Goal: Contribute content: Add original content to the website for others to see

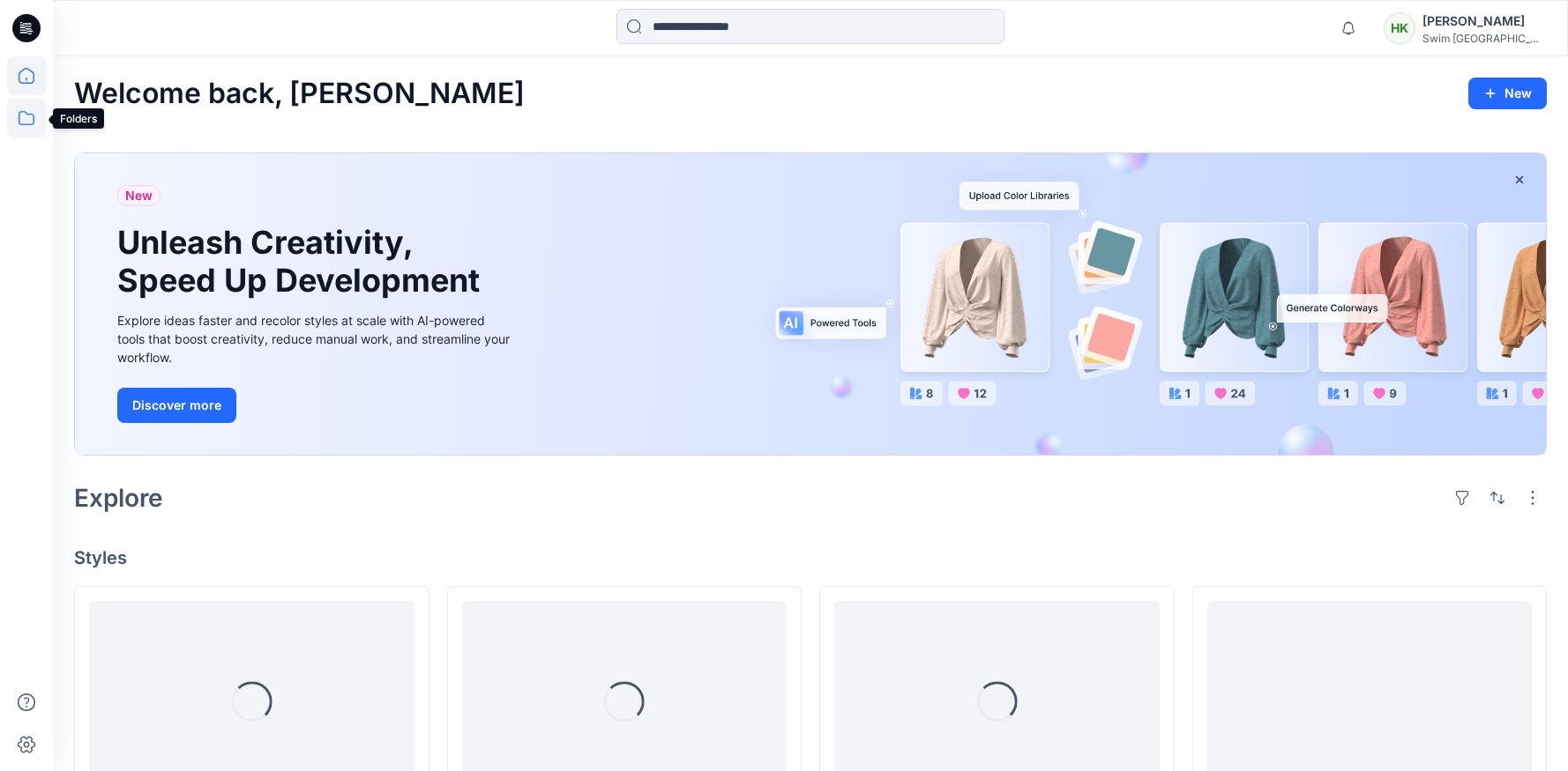
click at [29, 123] on icon at bounding box center [26, 117] width 38 height 38
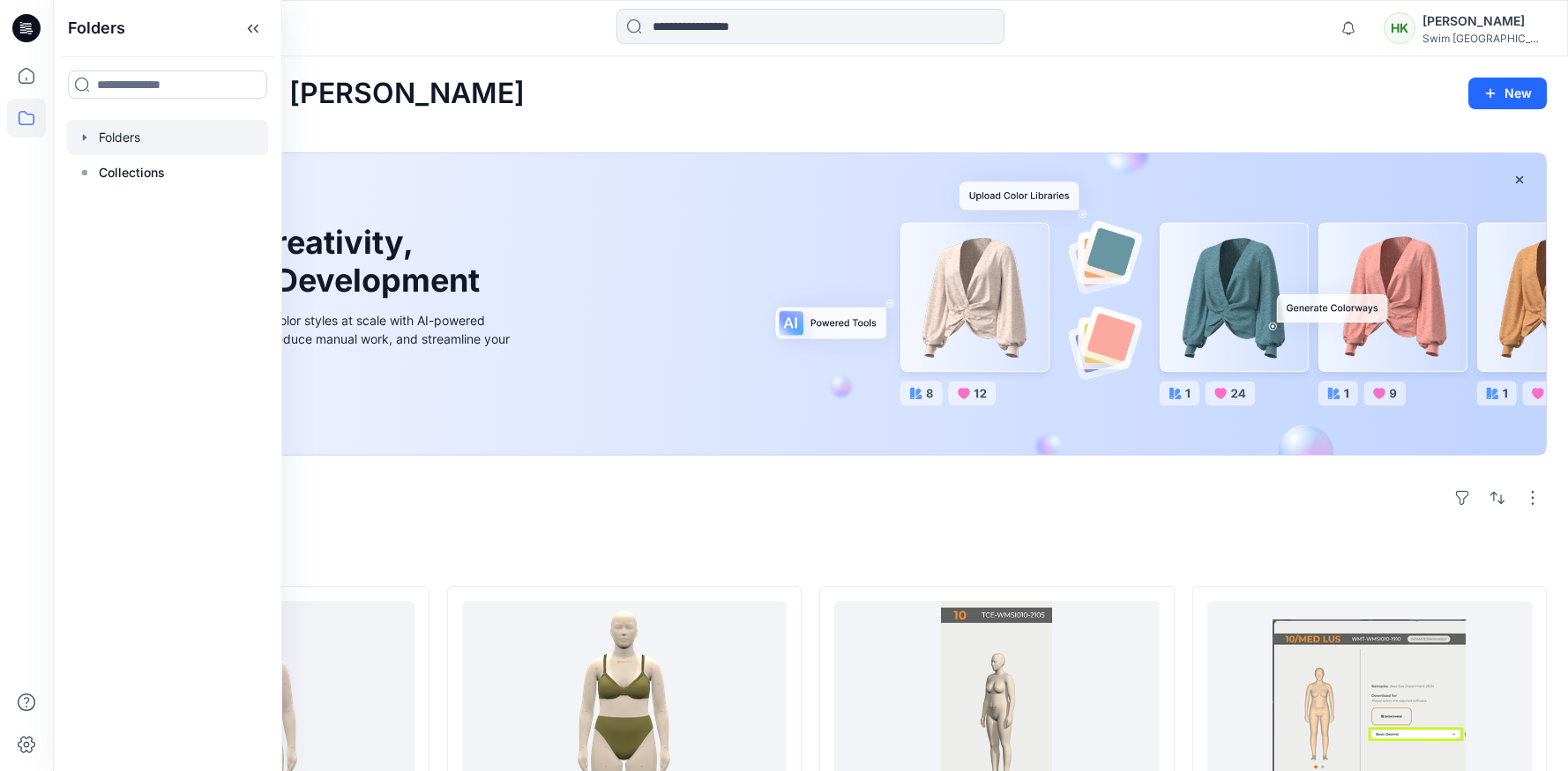
click at [127, 141] on div at bounding box center [167, 138] width 201 height 35
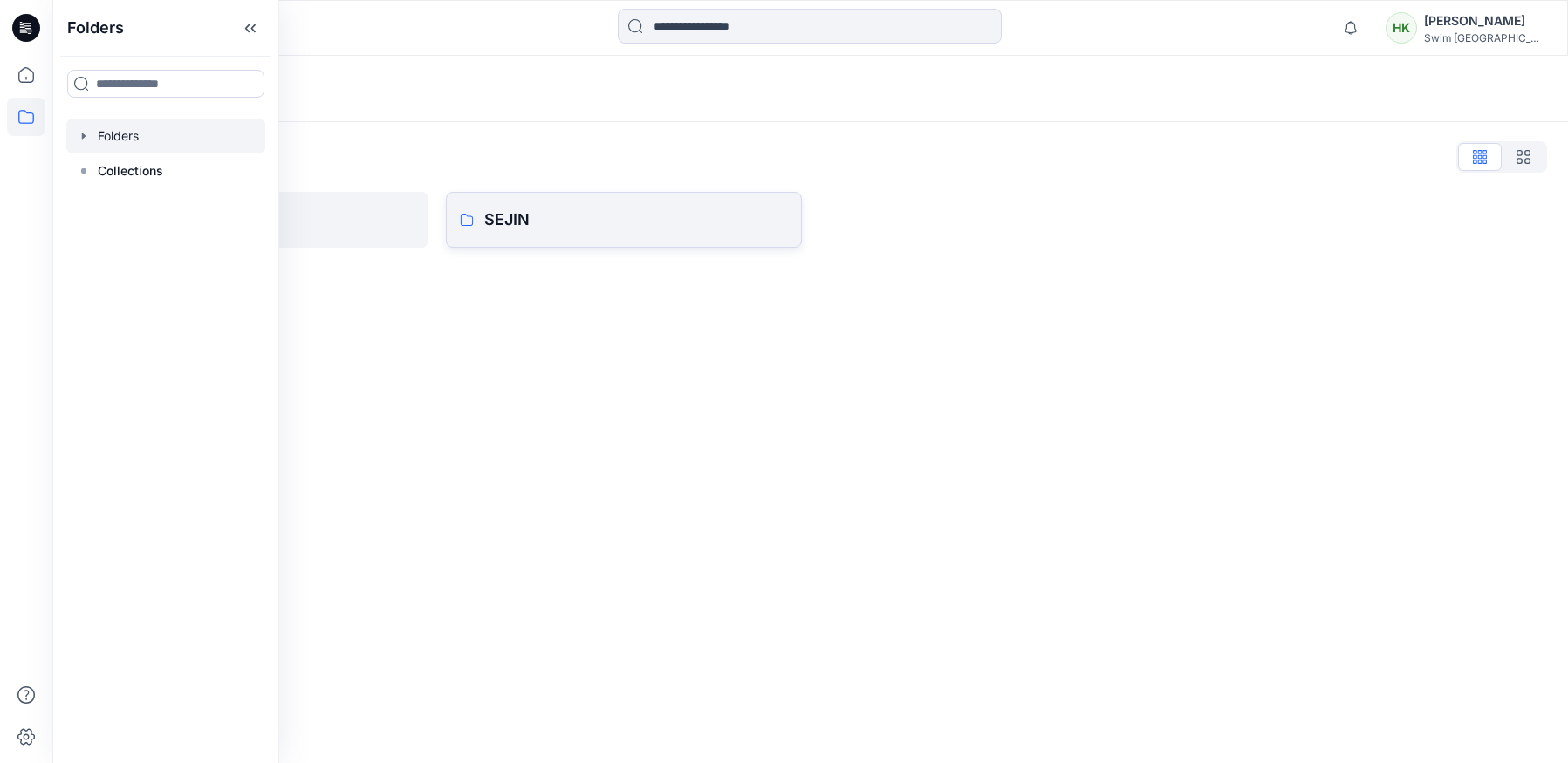
click at [576, 231] on p "SEJIN" at bounding box center [635, 219] width 303 height 24
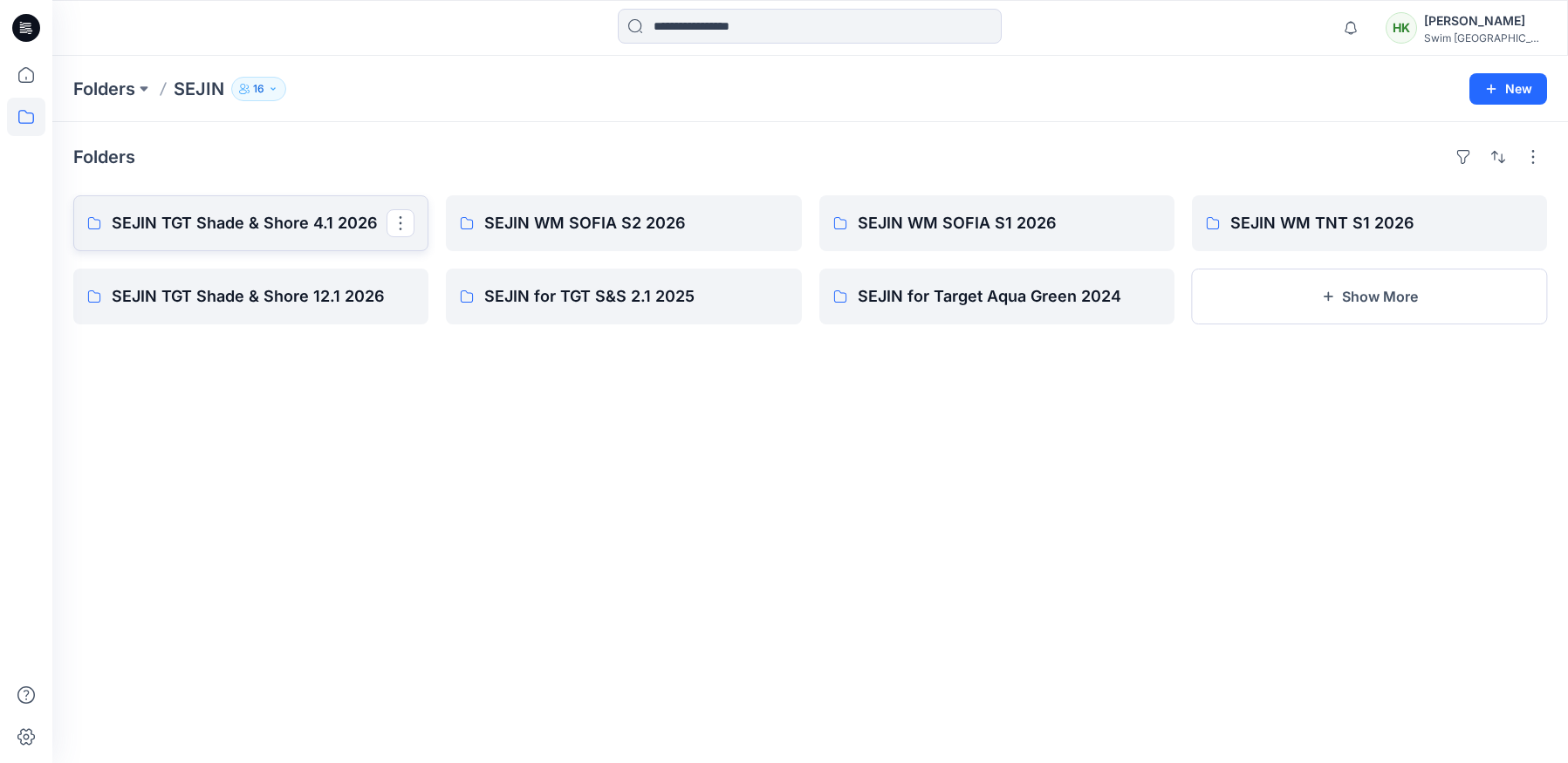
click at [338, 214] on p "SEJIN TGT Shade & Shore 4.1 2026" at bounding box center [249, 223] width 274 height 24
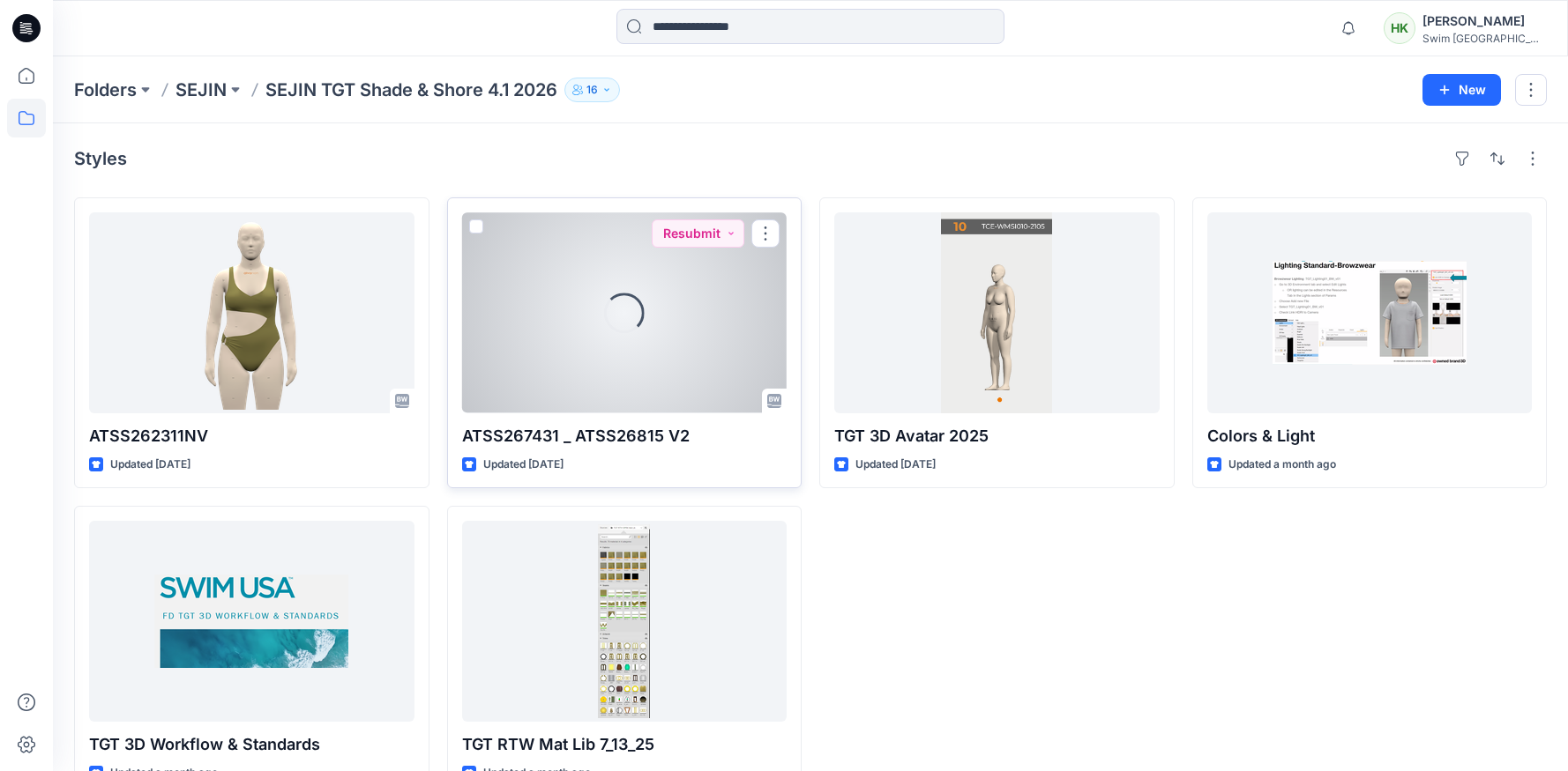
click at [622, 343] on div "Loading..." at bounding box center [625, 313] width 326 height 201
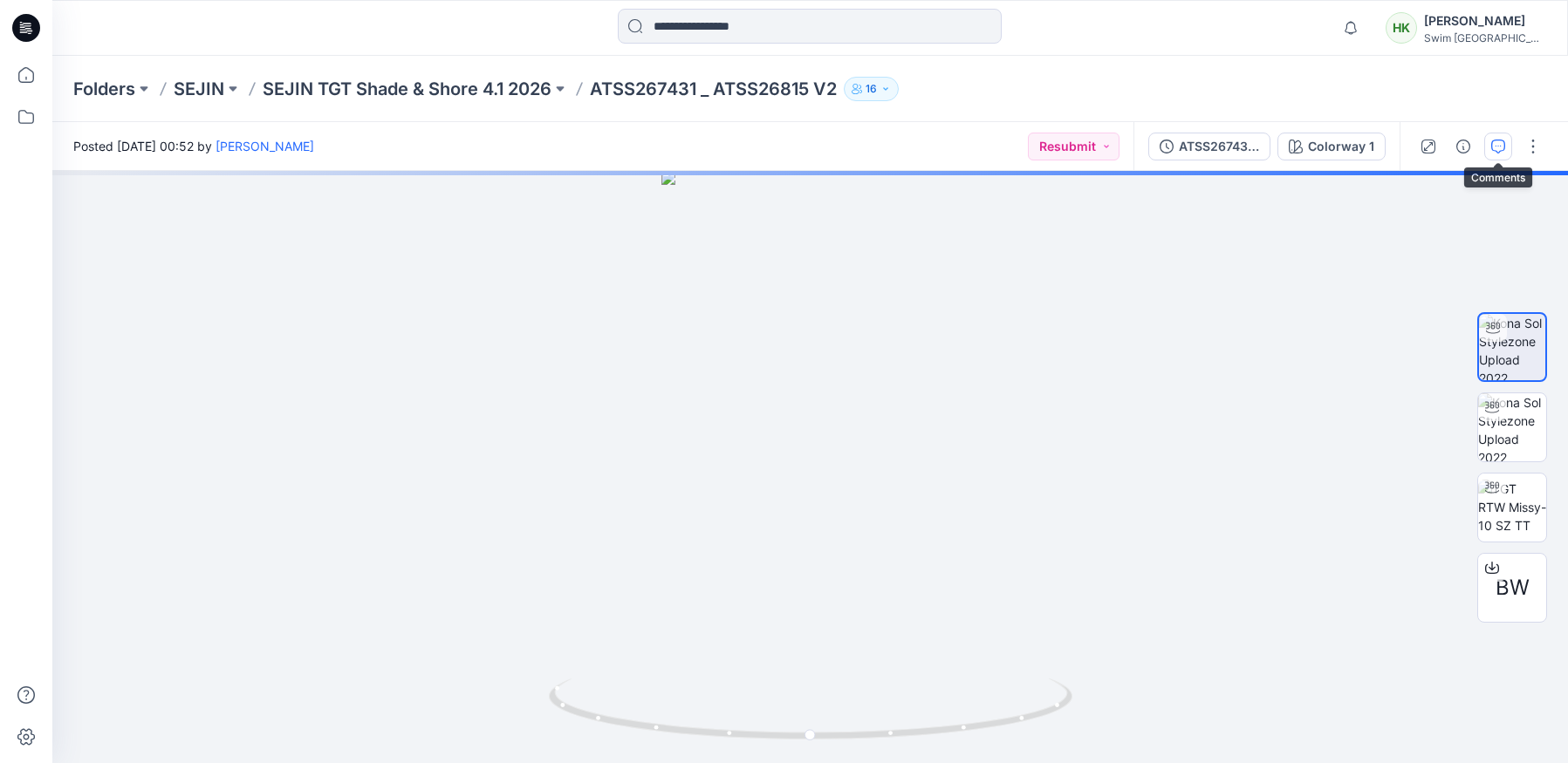
click at [1498, 150] on icon "button" at bounding box center [1498, 146] width 14 height 14
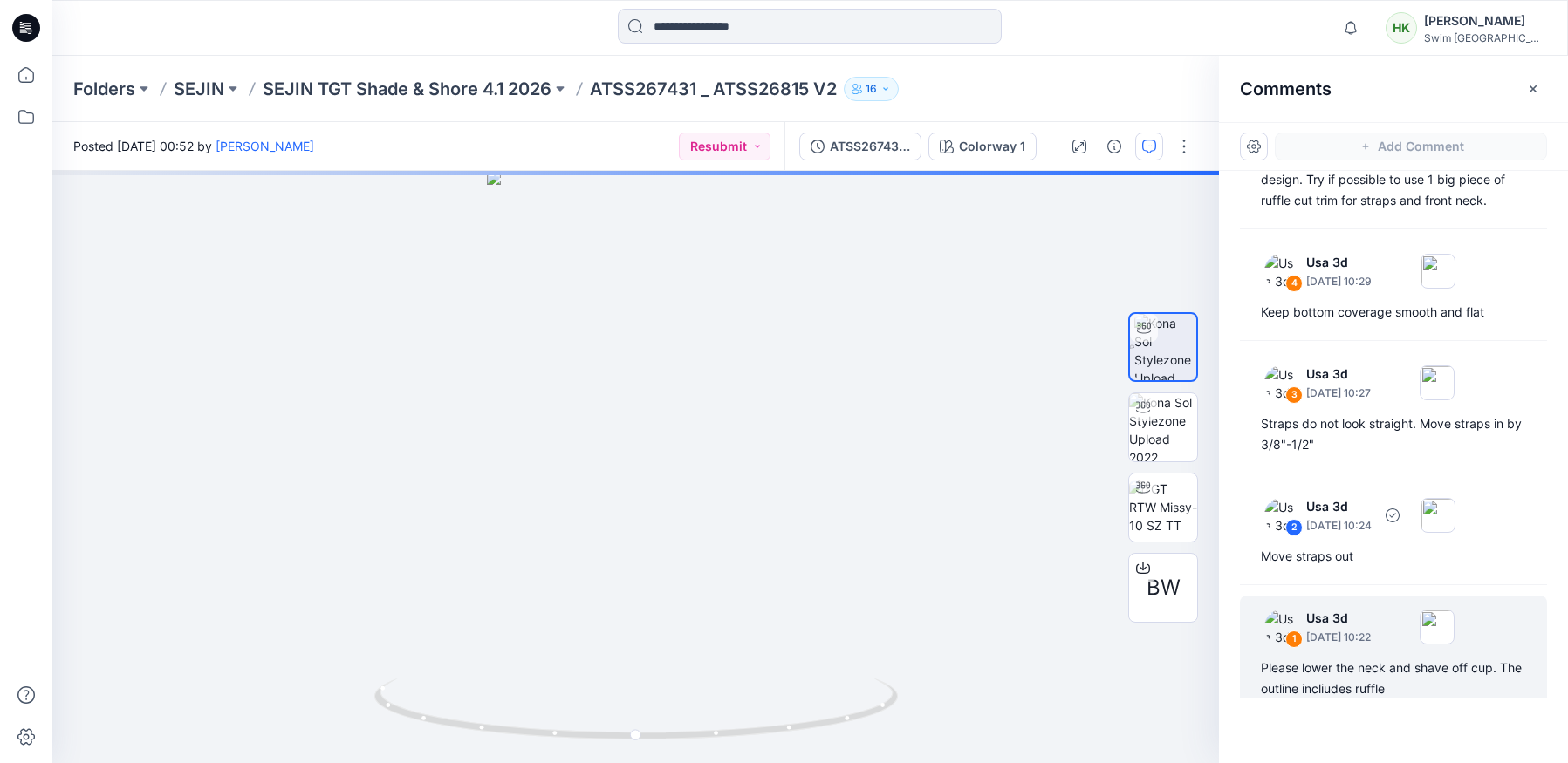
scroll to position [198, 0]
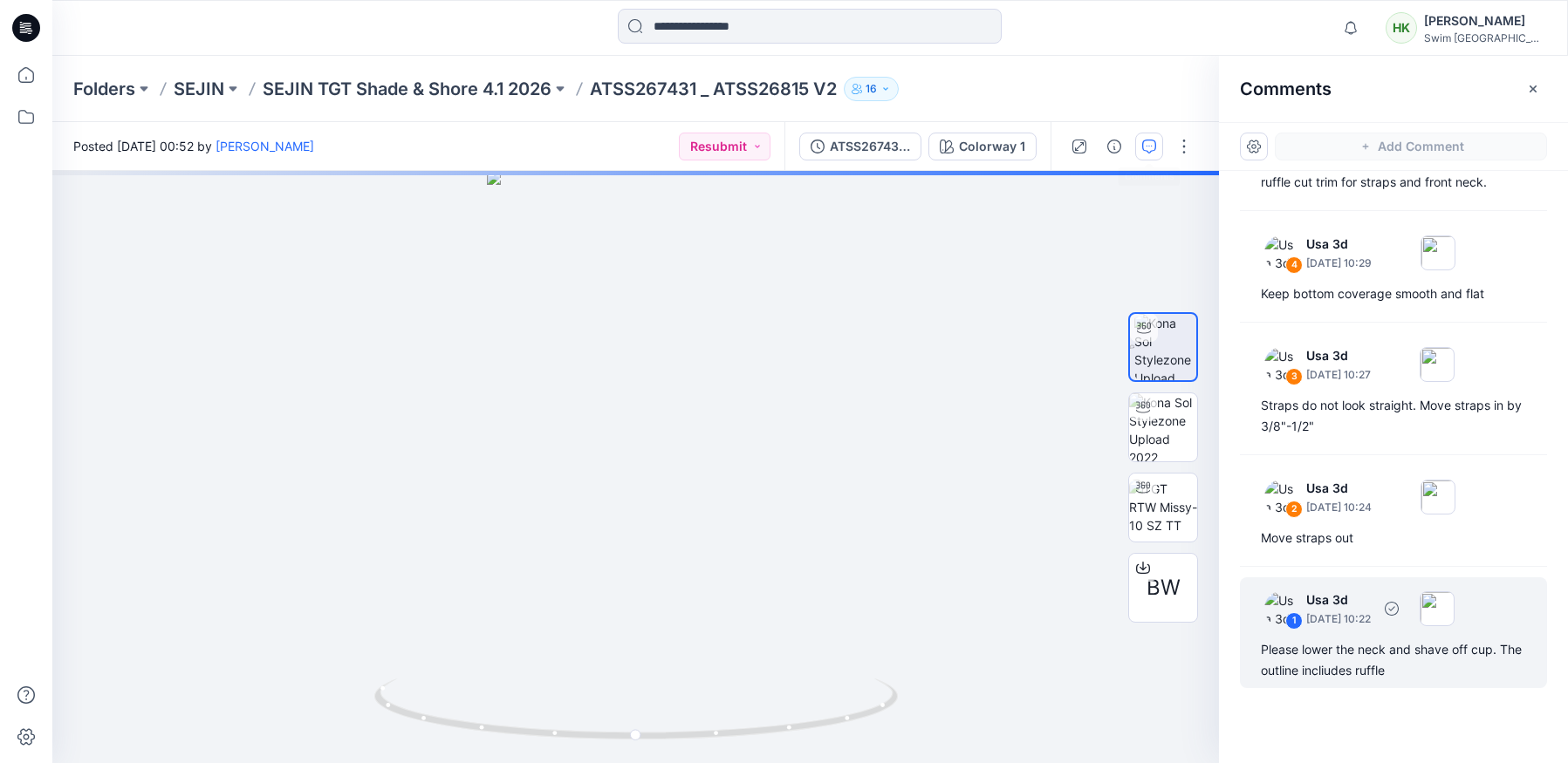
click at [1354, 640] on div "Please lower the neck and shave off cup. The outline incliudes ruffle" at bounding box center [1393, 660] width 265 height 42
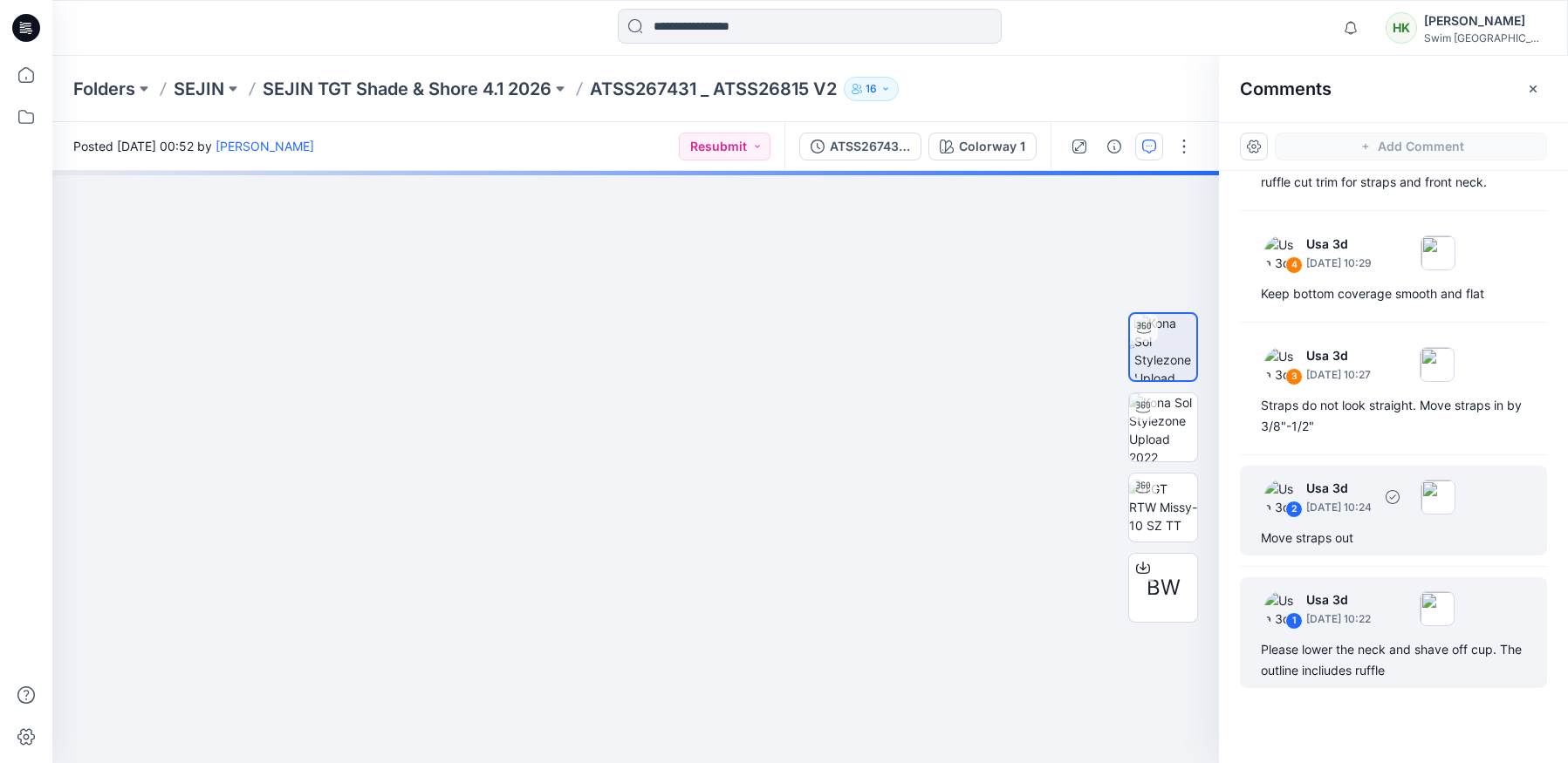
click at [1371, 55] on p "August 07, 2025 10:24" at bounding box center [1338, 47] width 65 height 18
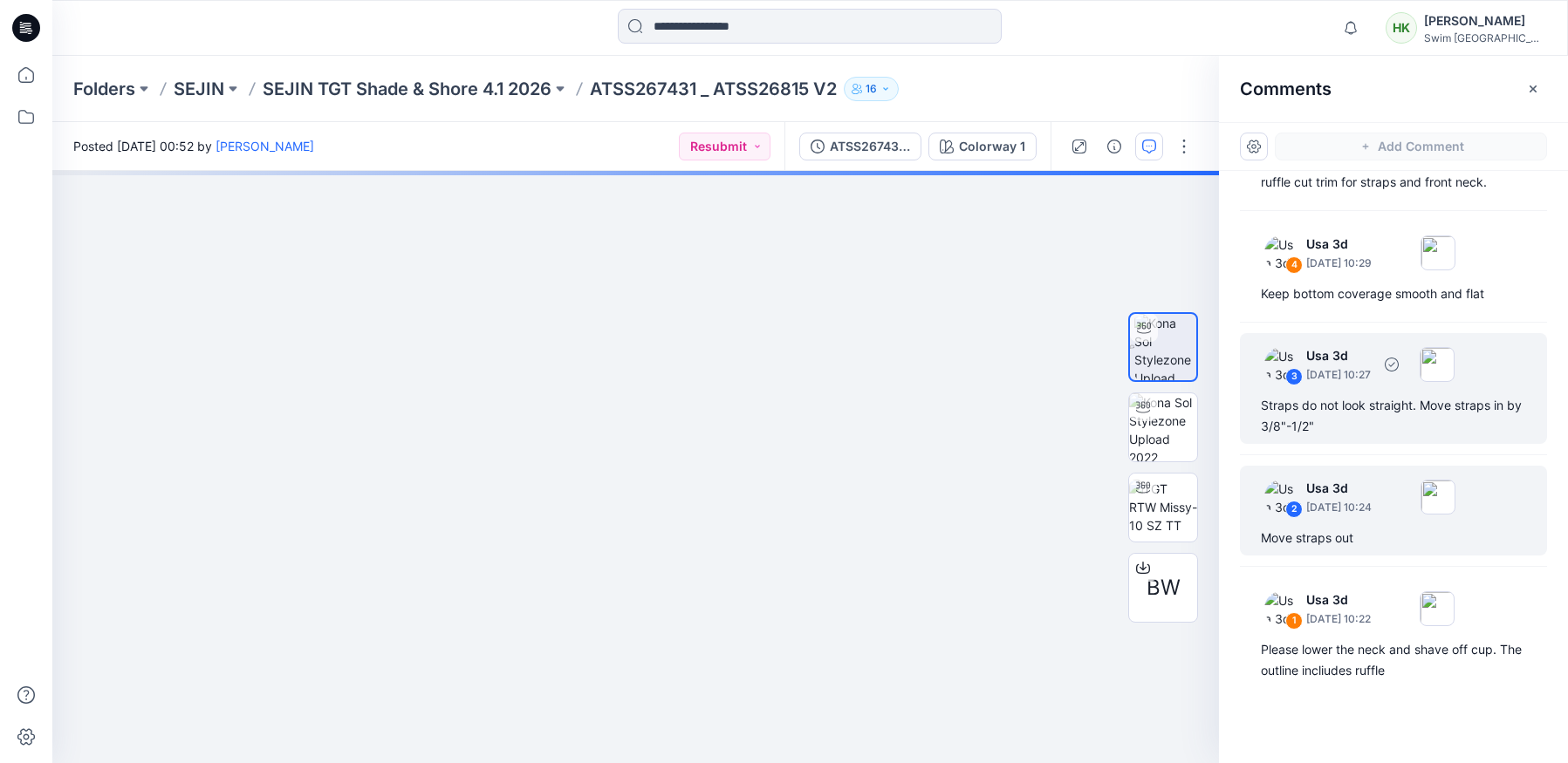
click at [1350, 391] on div "3 Usa 3d August 07, 2025 10:27 Straps do not look straight. Move straps in by 3…" at bounding box center [1393, 388] width 307 height 111
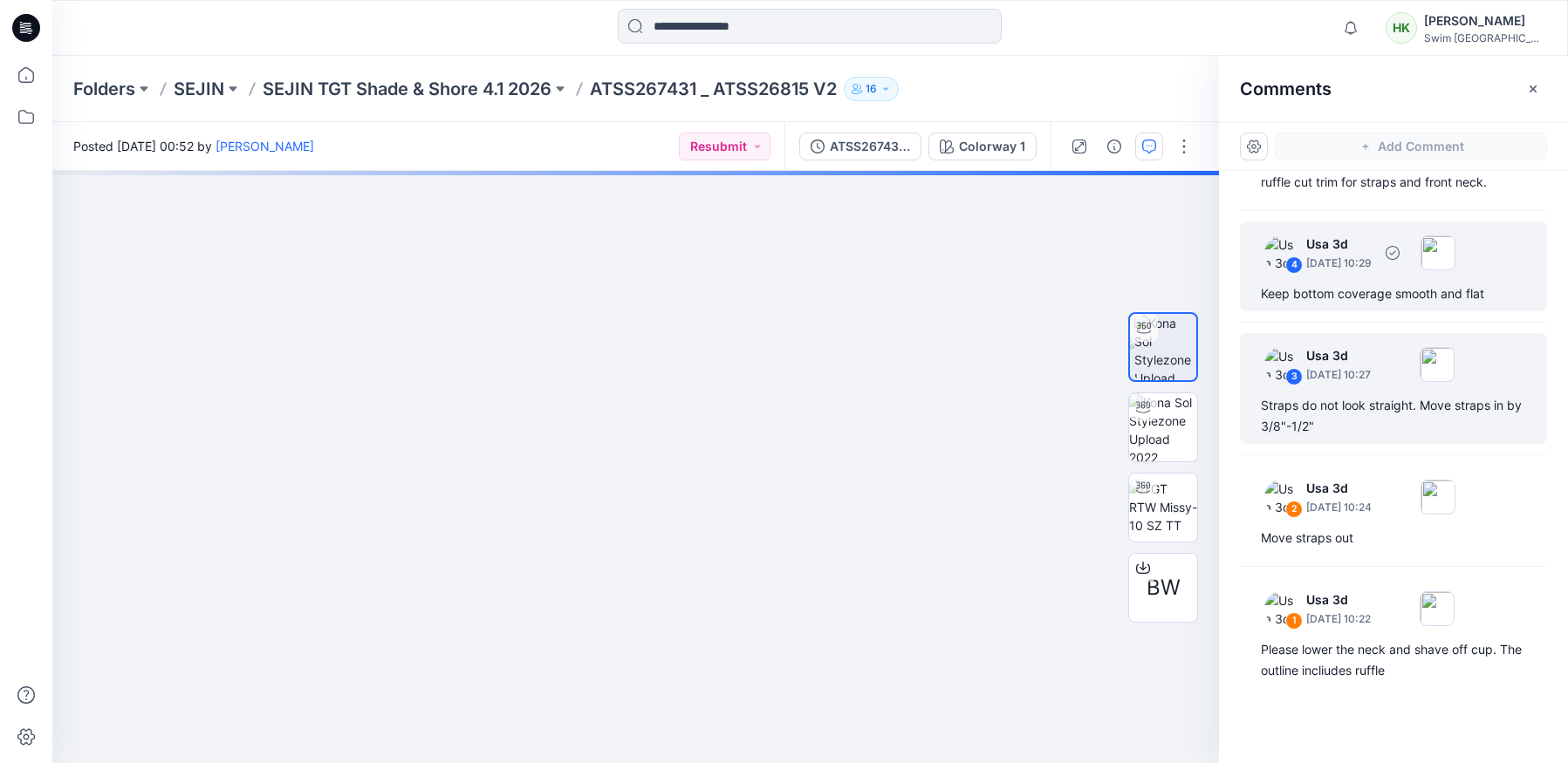
click at [1349, 55] on p "August 07, 2025 10:29" at bounding box center [1338, 47] width 65 height 18
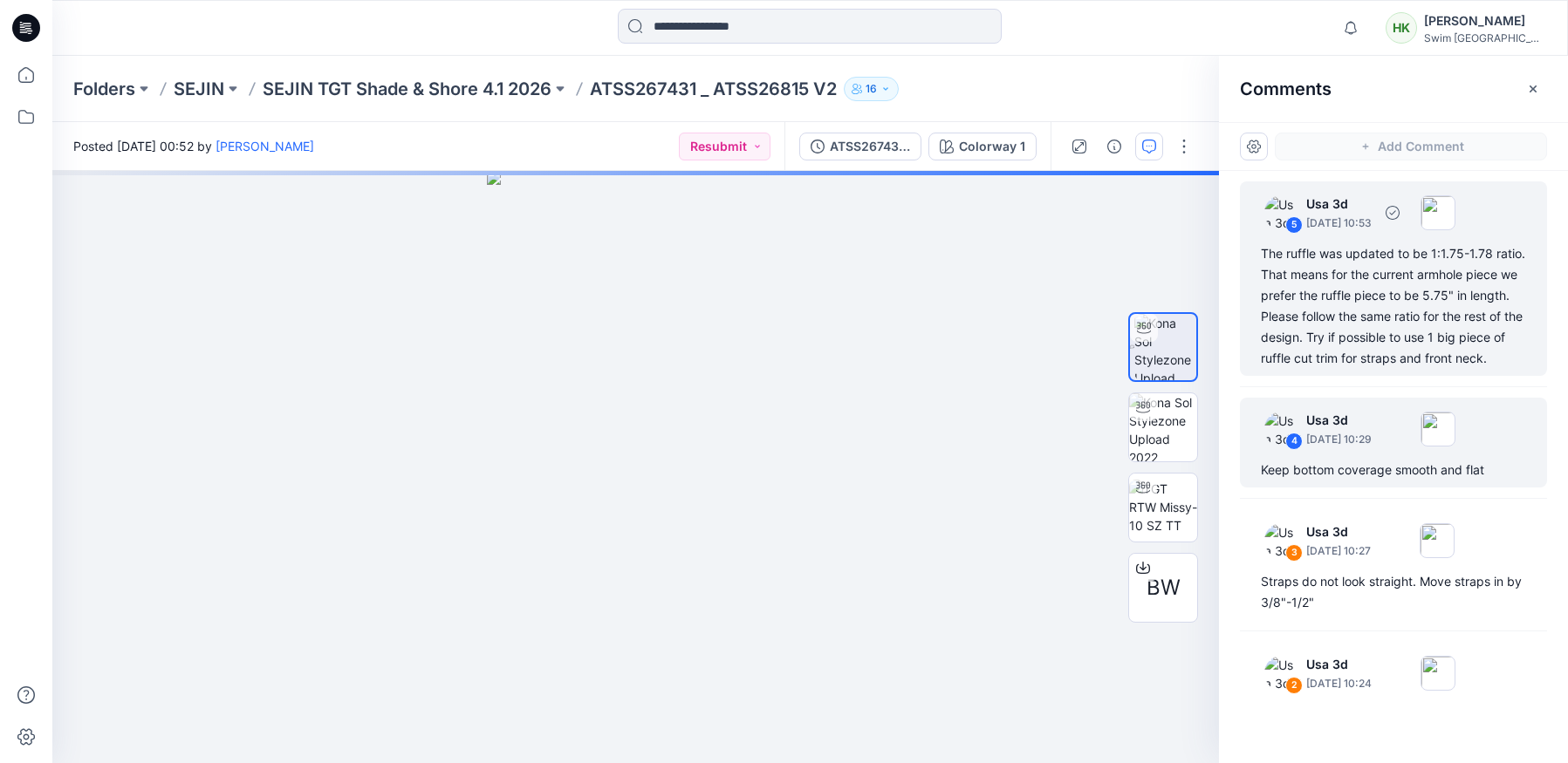
click at [1361, 234] on div "5 Usa 3d August 07, 2025 10:53" at bounding box center [1352, 212] width 205 height 48
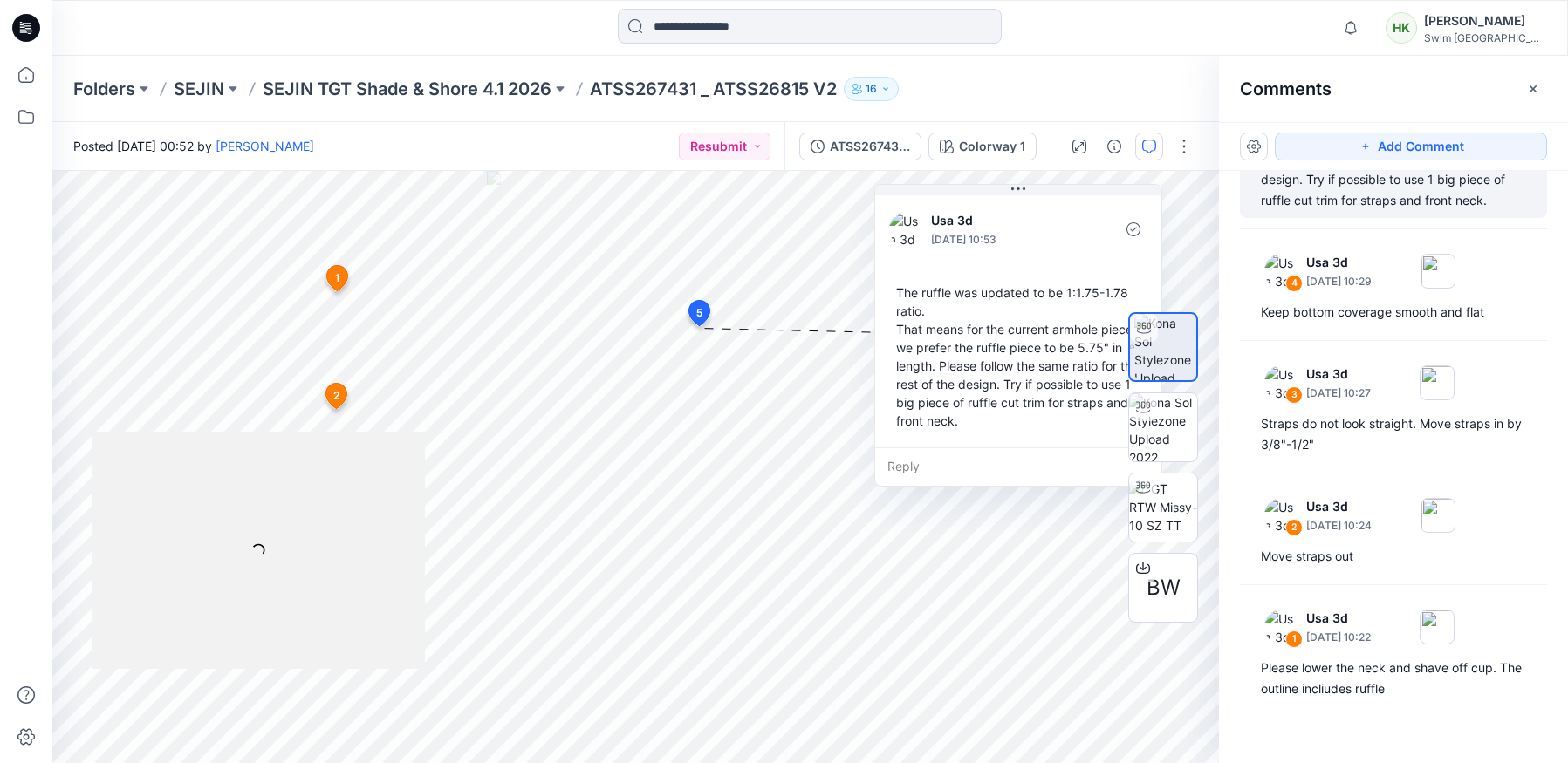
scroll to position [198, 0]
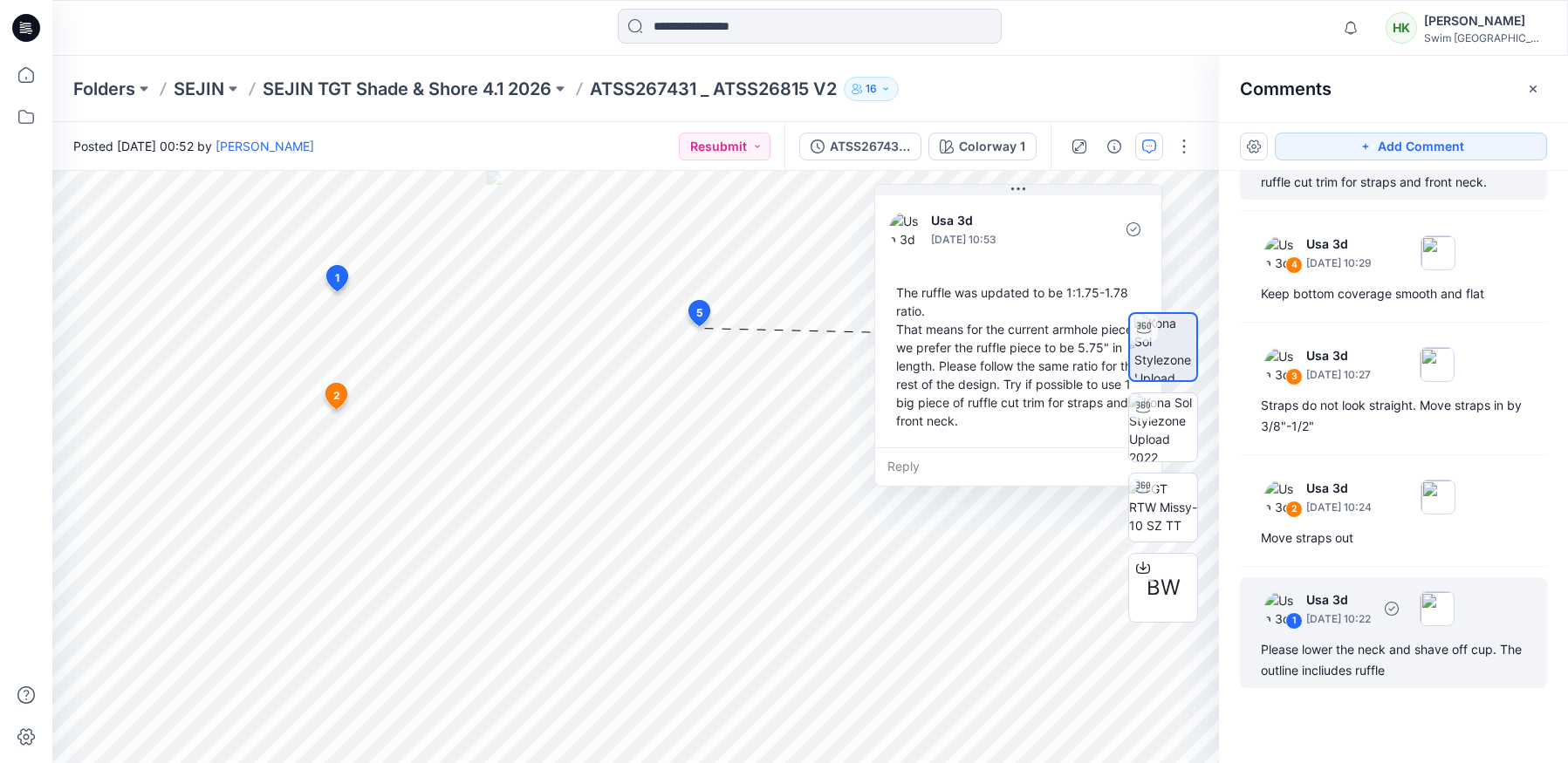
click at [1406, 643] on div "Please lower the neck and shave off cup. The outline incliudes ruffle" at bounding box center [1393, 660] width 265 height 42
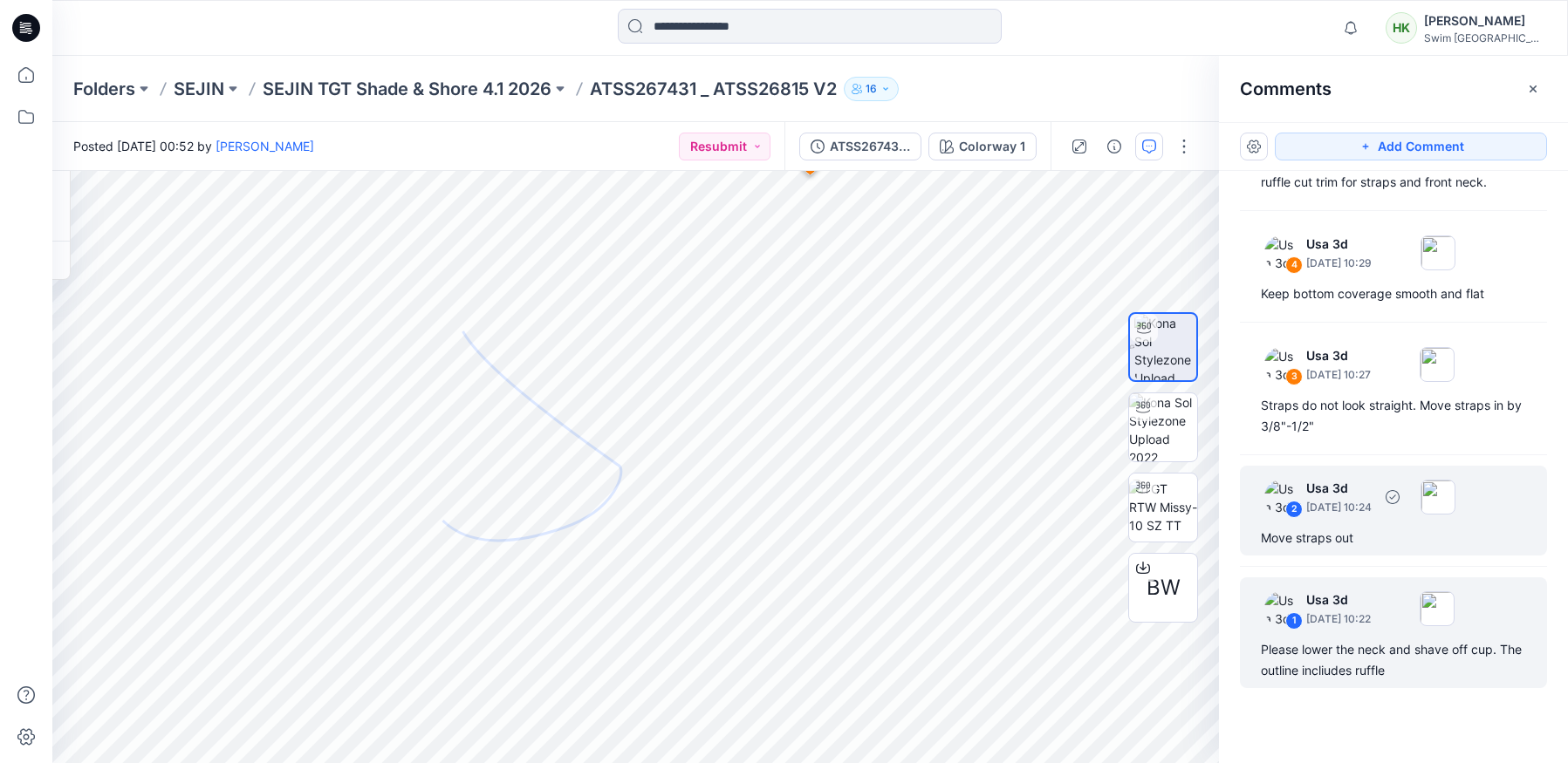
click at [1365, 527] on div "Move straps out" at bounding box center [1393, 538] width 265 height 21
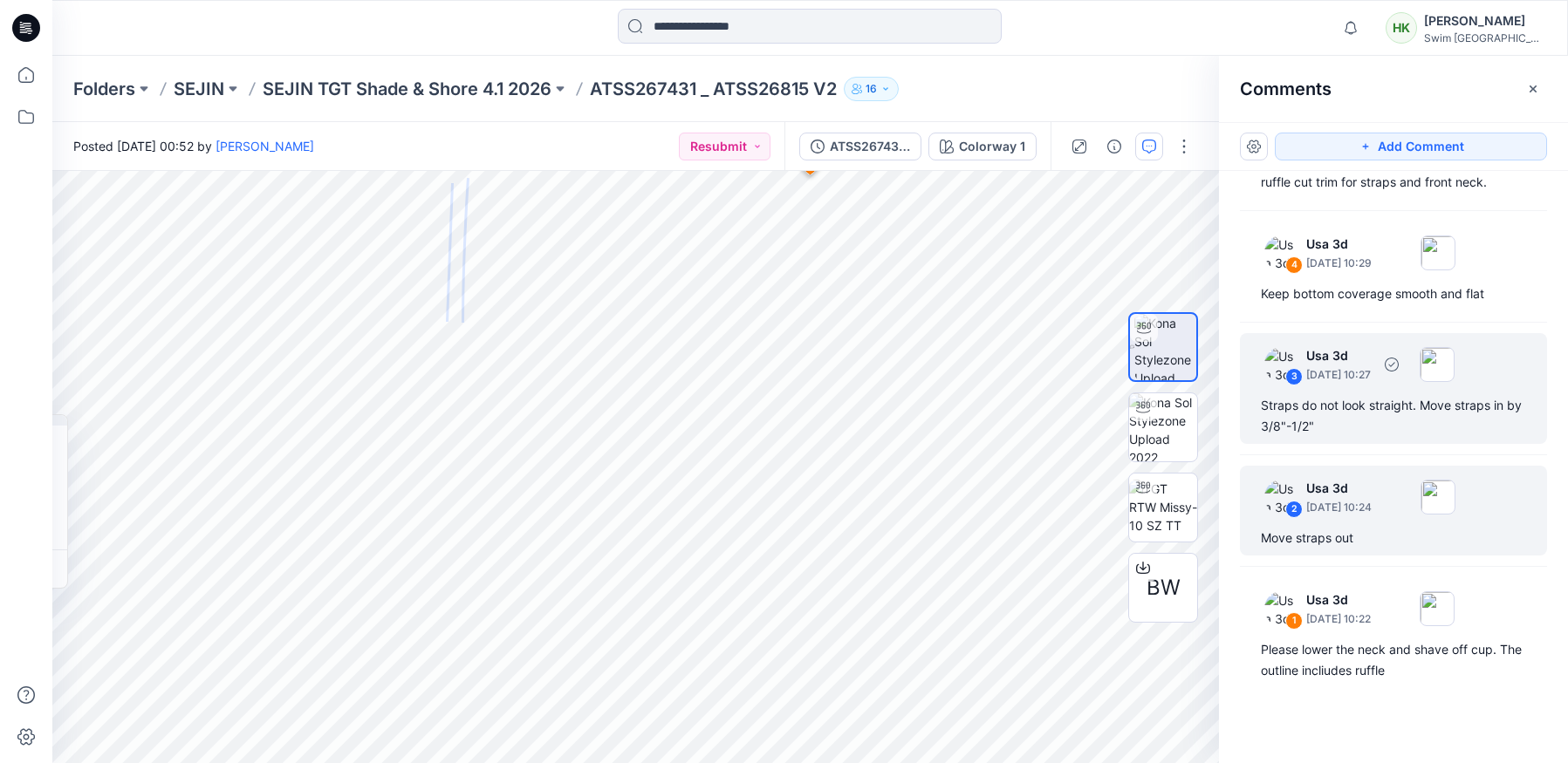
click at [1387, 424] on div "Straps do not look straight. Move straps in by 3/8"-1/2"" at bounding box center [1393, 416] width 265 height 42
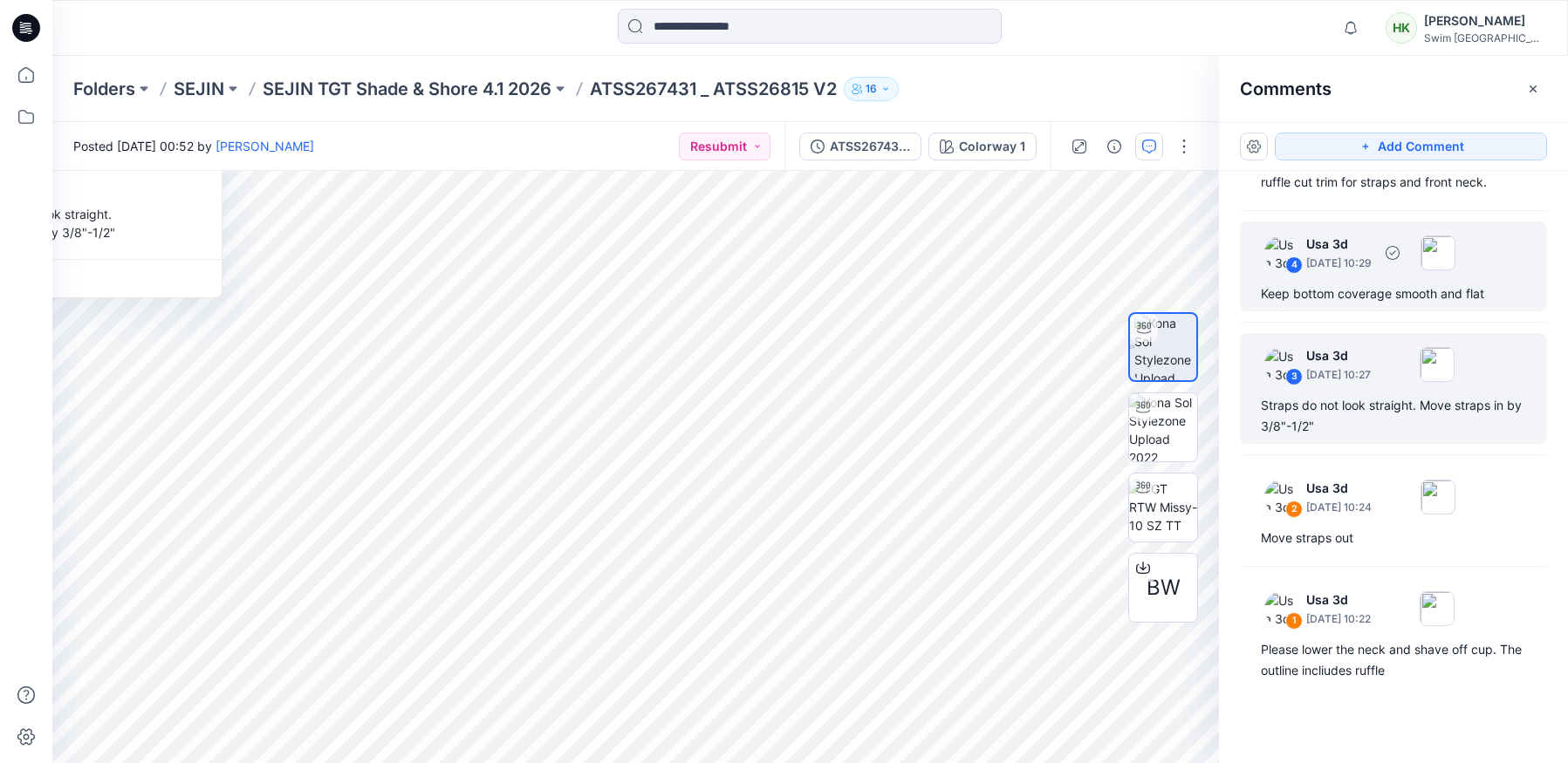
scroll to position [0, 0]
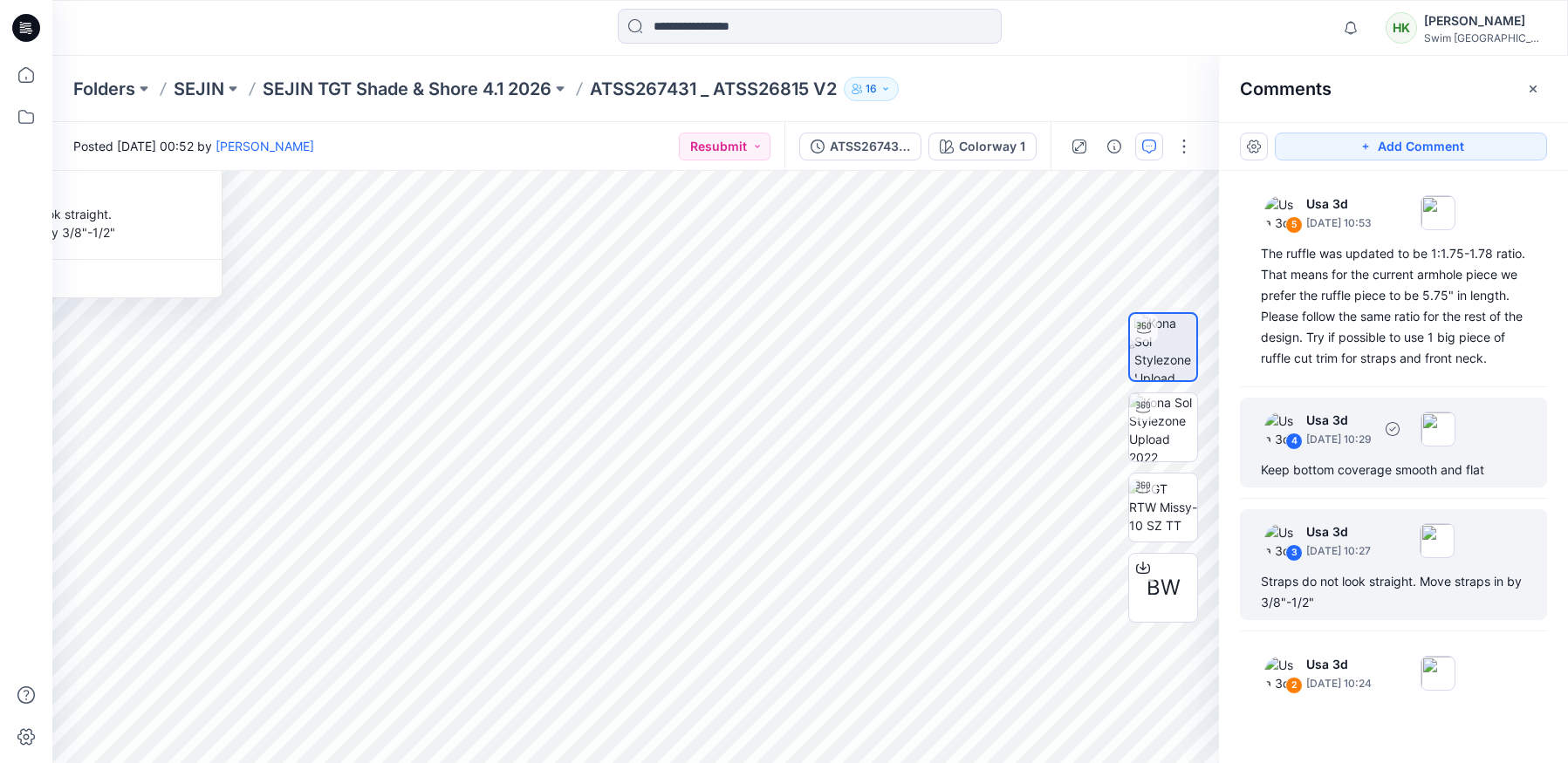
click at [1371, 232] on p "August 07, 2025 10:29" at bounding box center [1338, 223] width 65 height 18
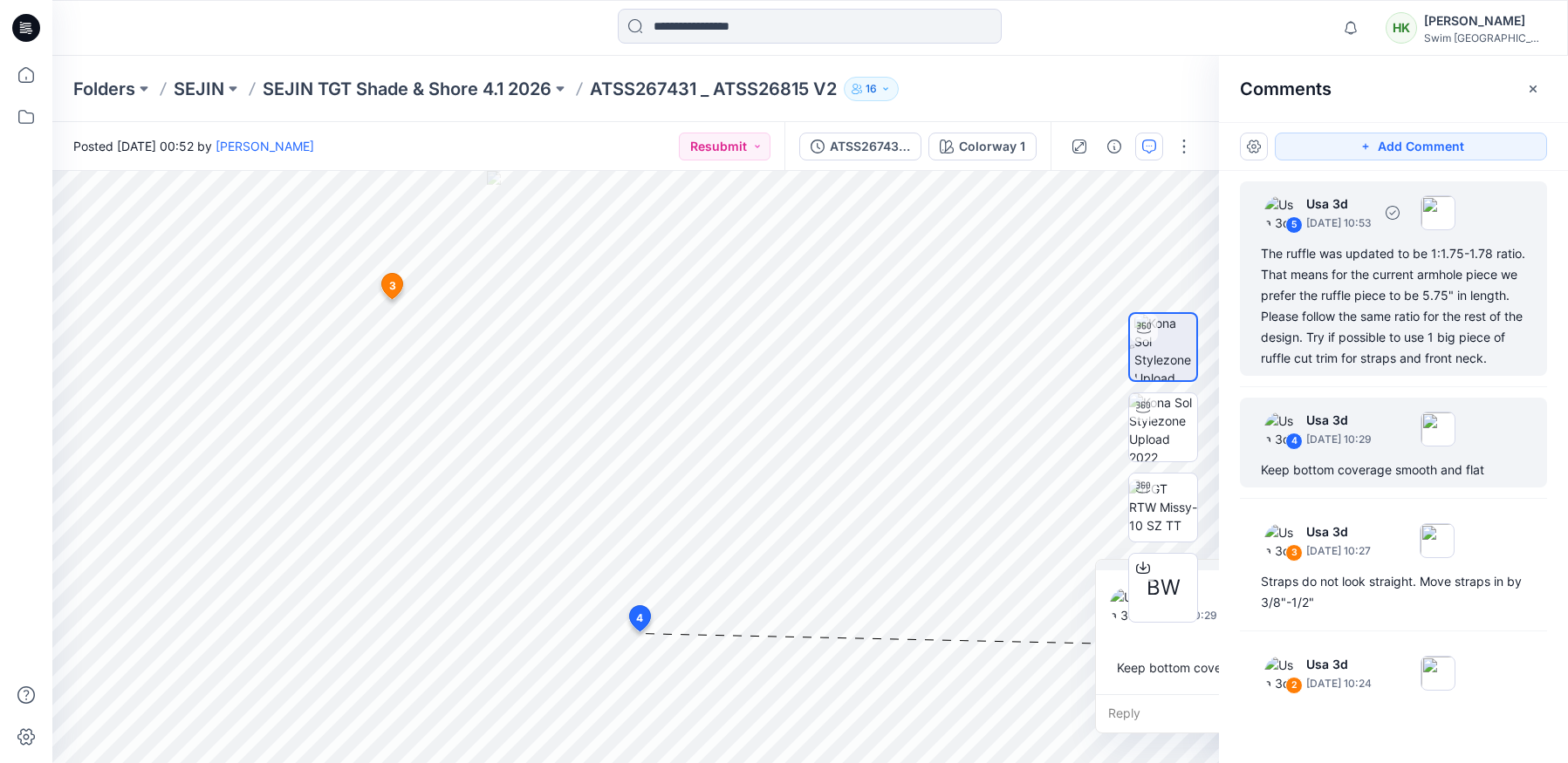
click at [1364, 289] on div "The ruffle was updated to be 1:1.75-1.78 ratio. That means for the current armh…" at bounding box center [1393, 306] width 265 height 126
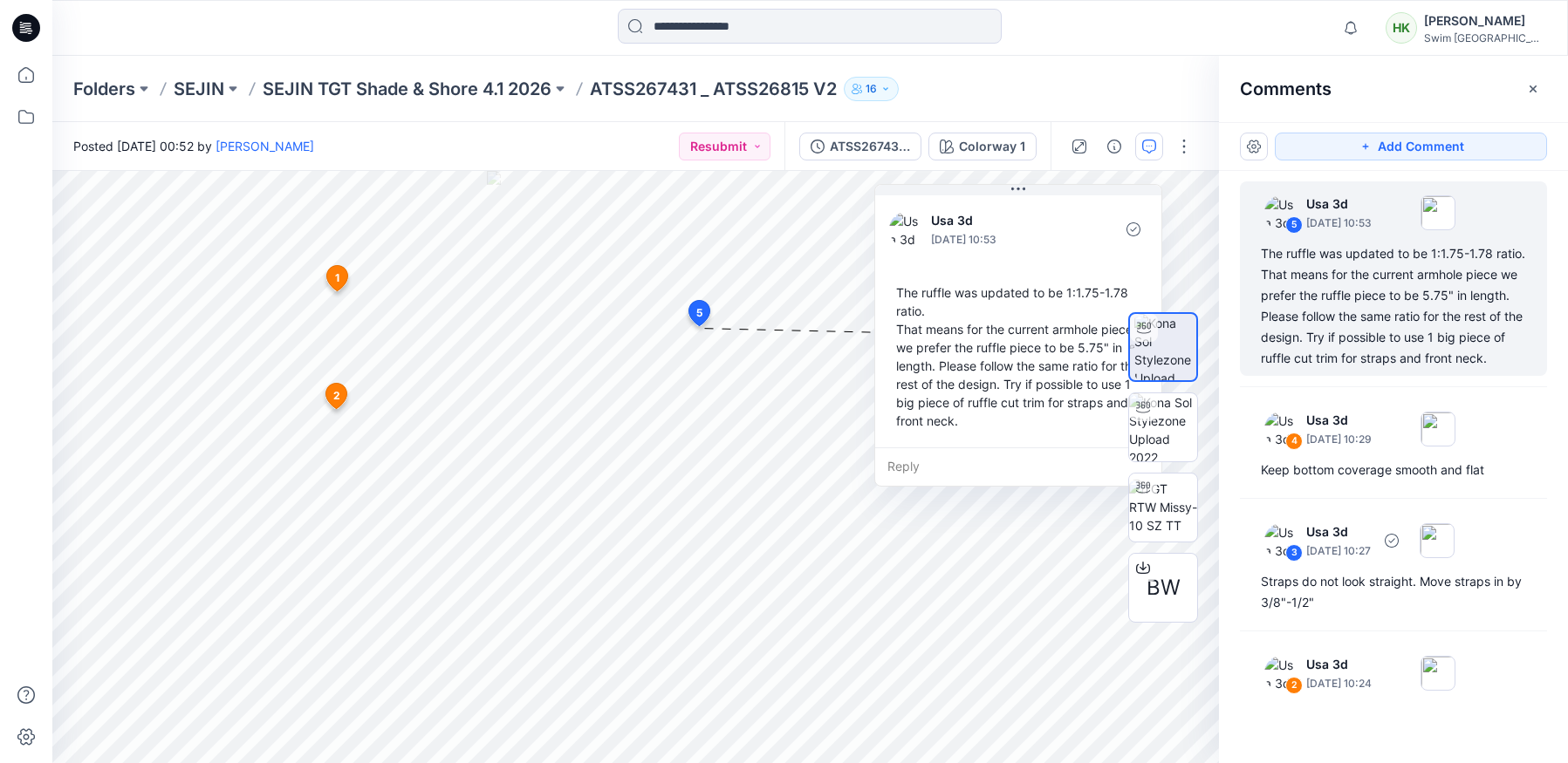
scroll to position [198, 0]
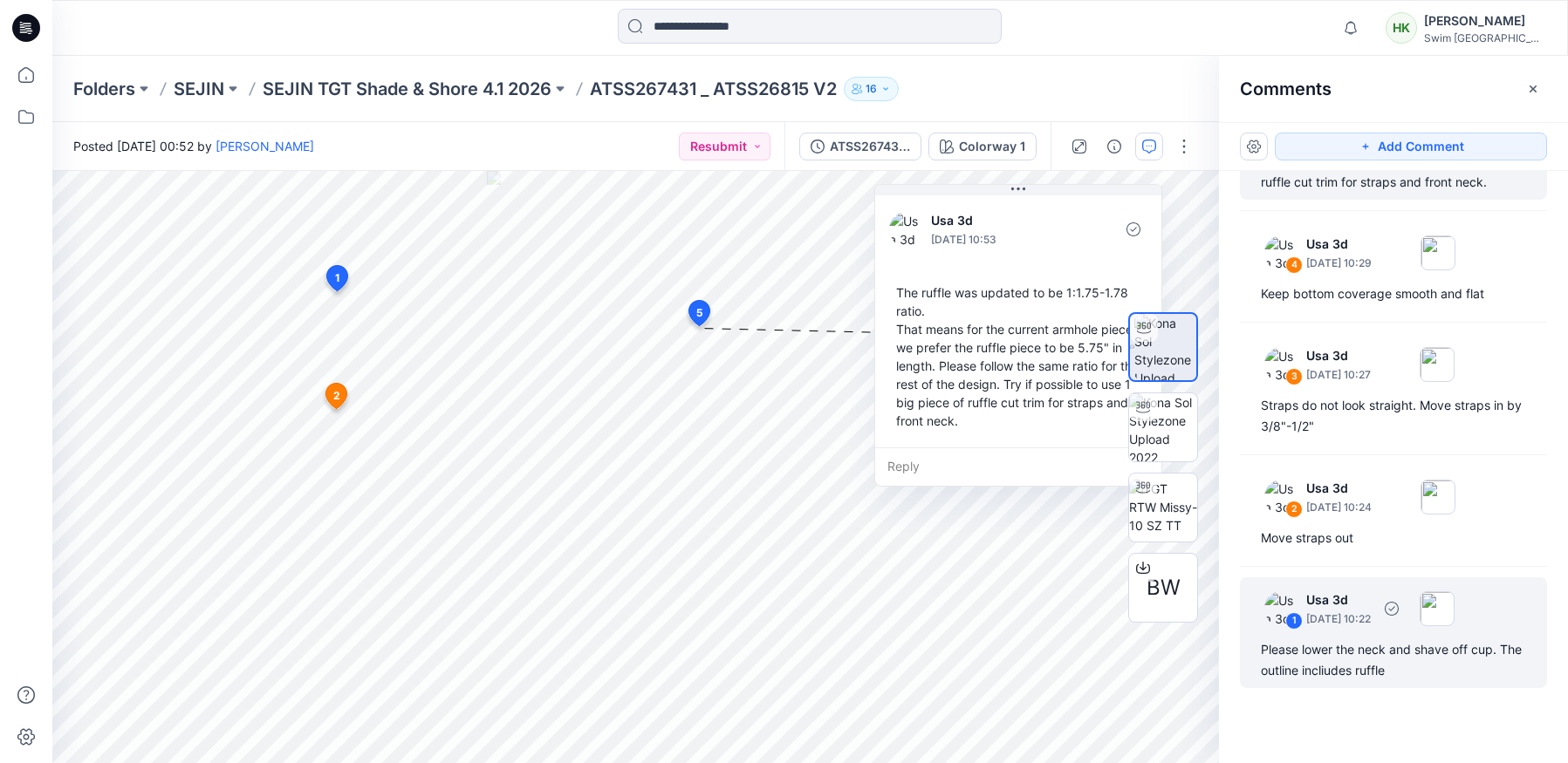
click at [1343, 272] on p "August 07, 2025 10:22" at bounding box center [1338, 264] width 65 height 18
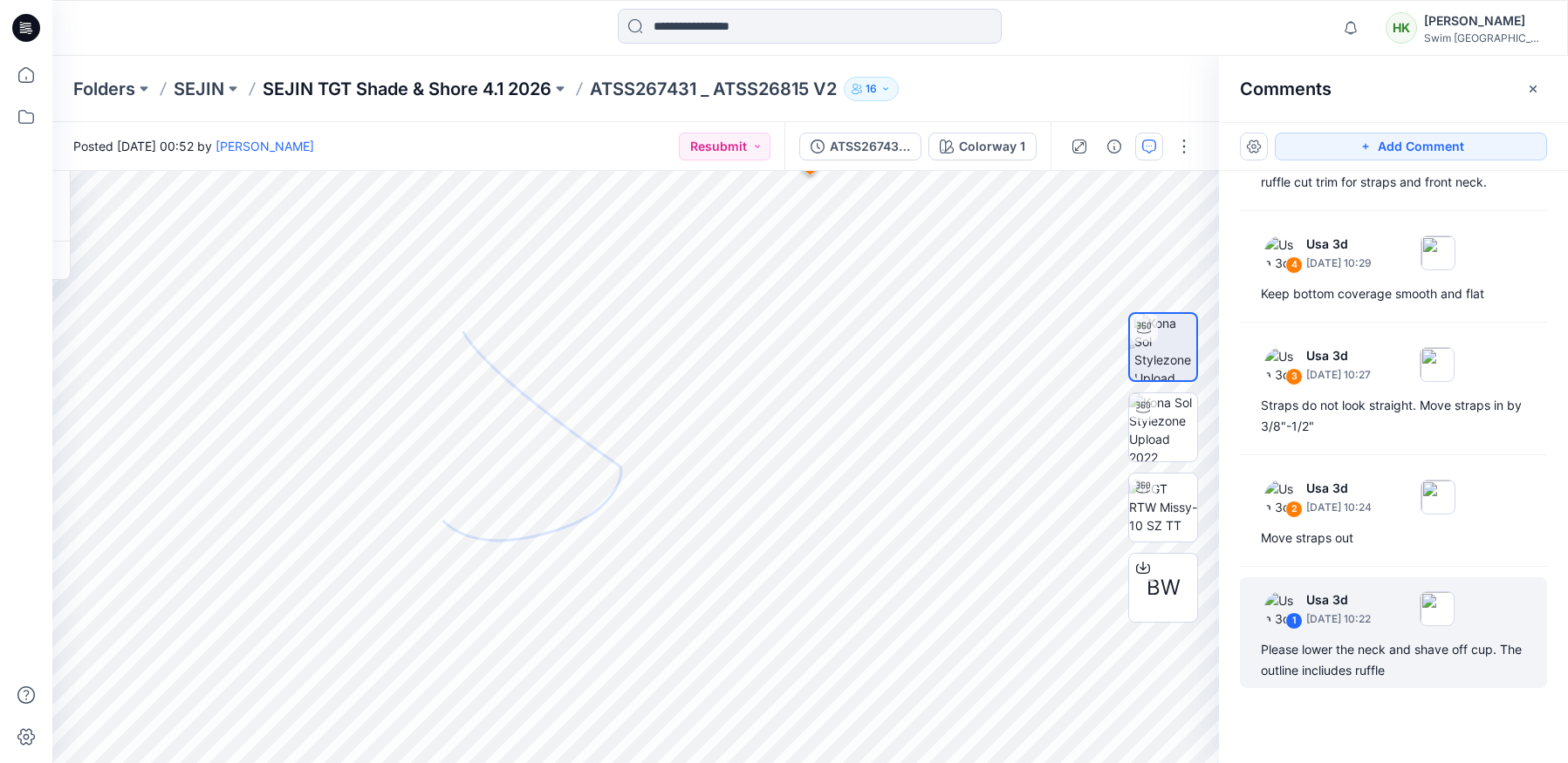
click at [309, 91] on p "SEJIN TGT Shade & Shore 4.1 2026" at bounding box center [407, 89] width 289 height 24
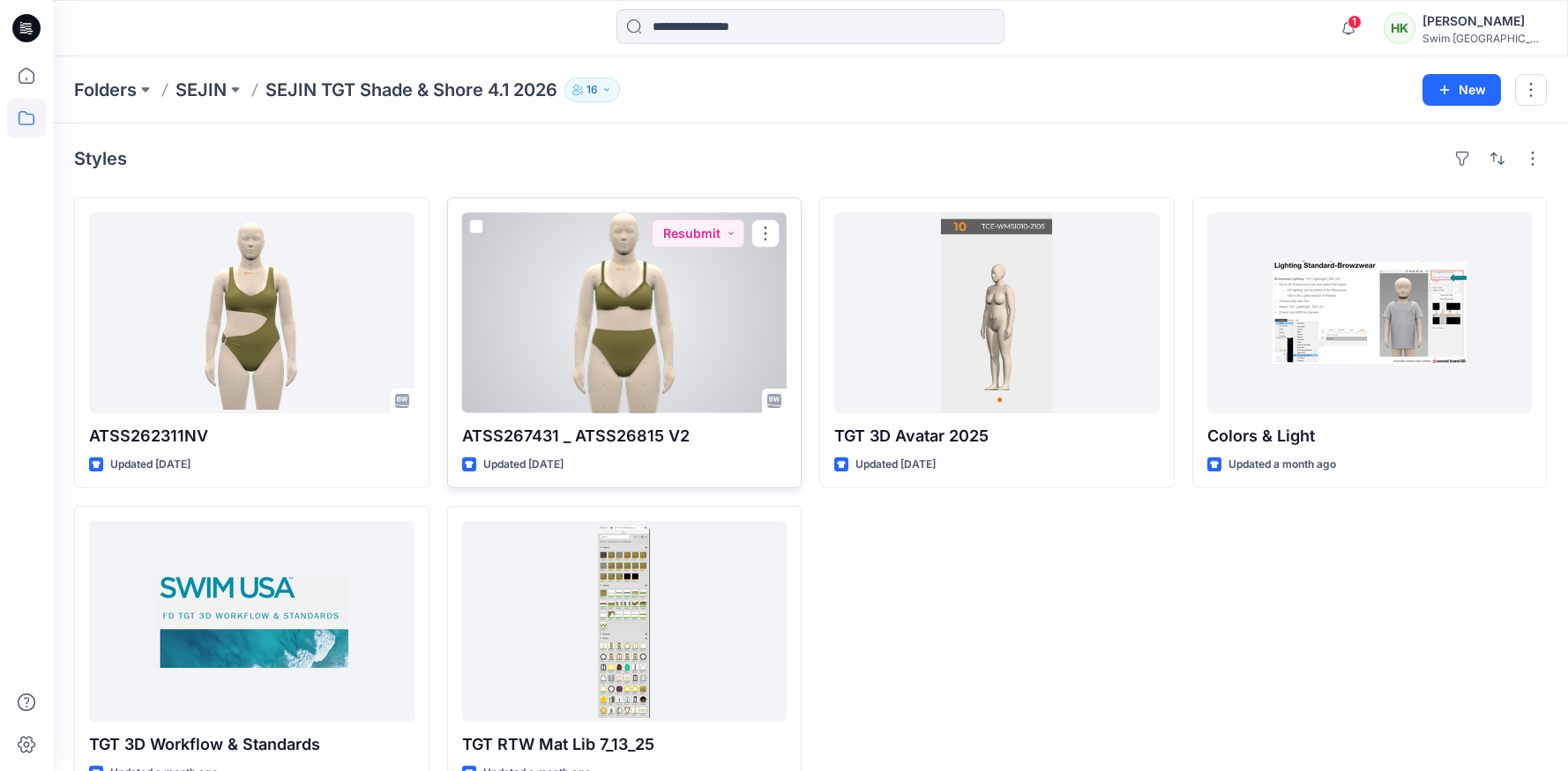
click at [573, 332] on div at bounding box center [625, 313] width 326 height 201
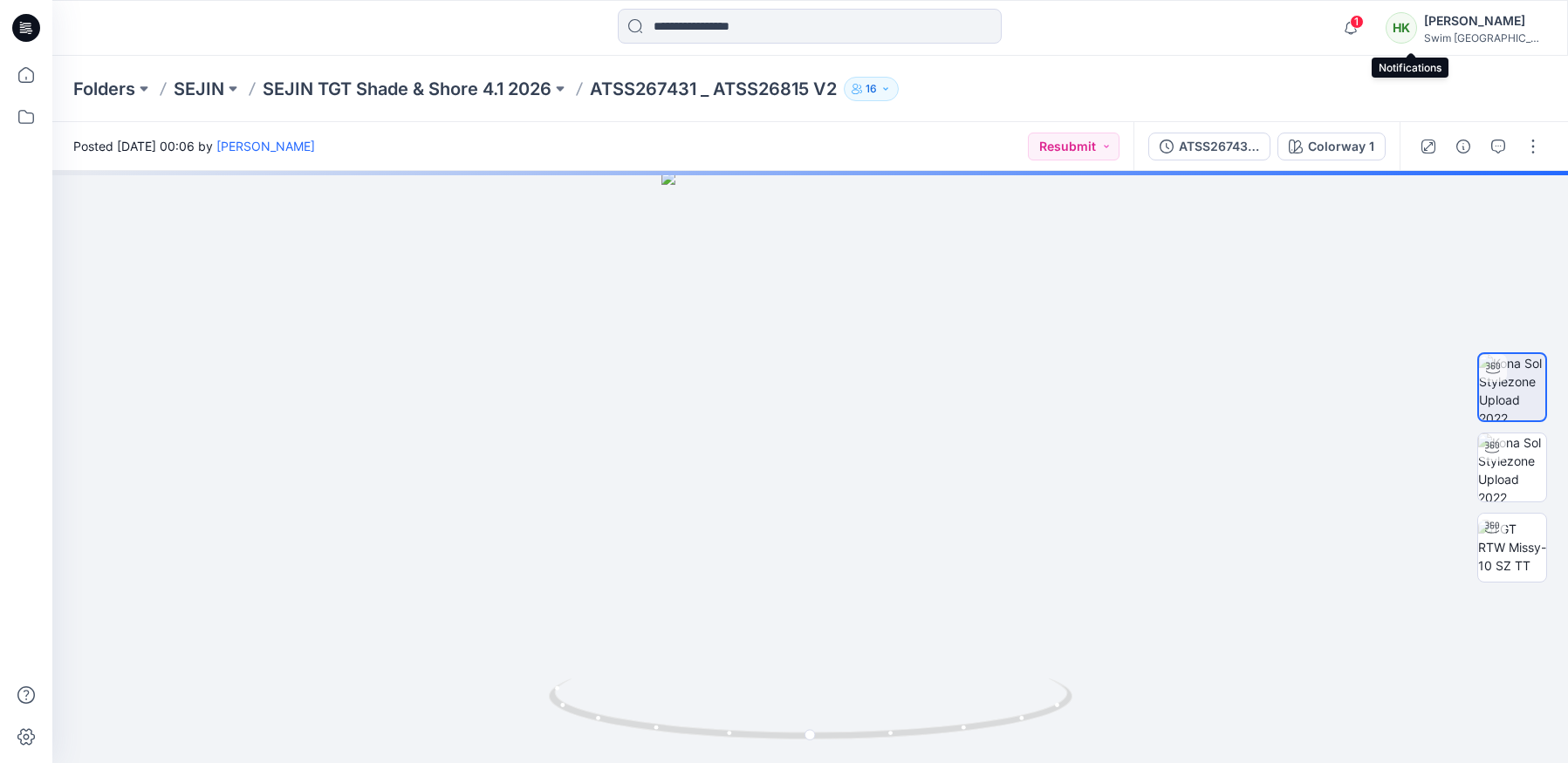
click at [1364, 21] on span "1" at bounding box center [1357, 21] width 14 height 14
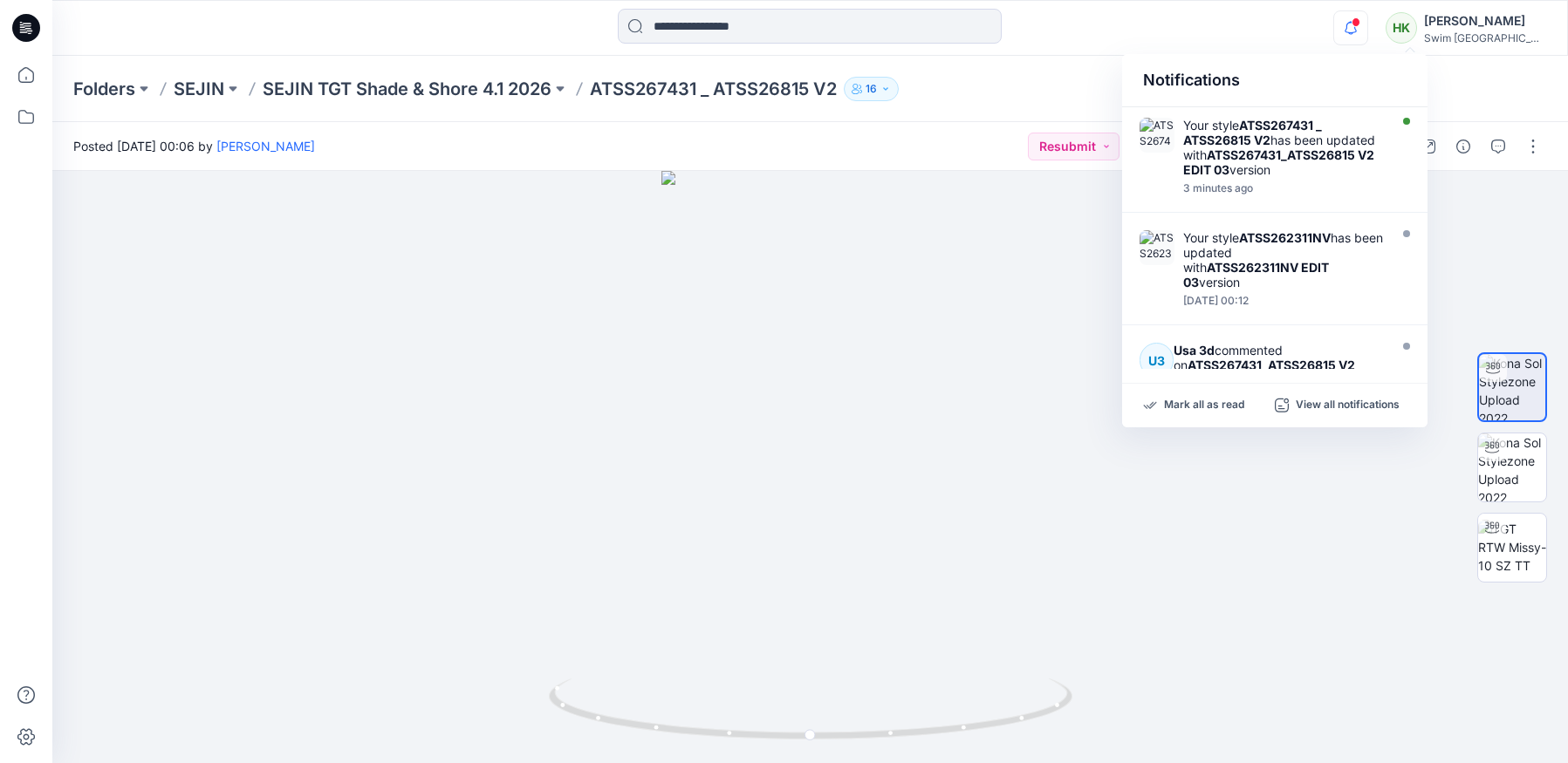
click at [1357, 29] on icon "button" at bounding box center [1350, 27] width 13 height 12
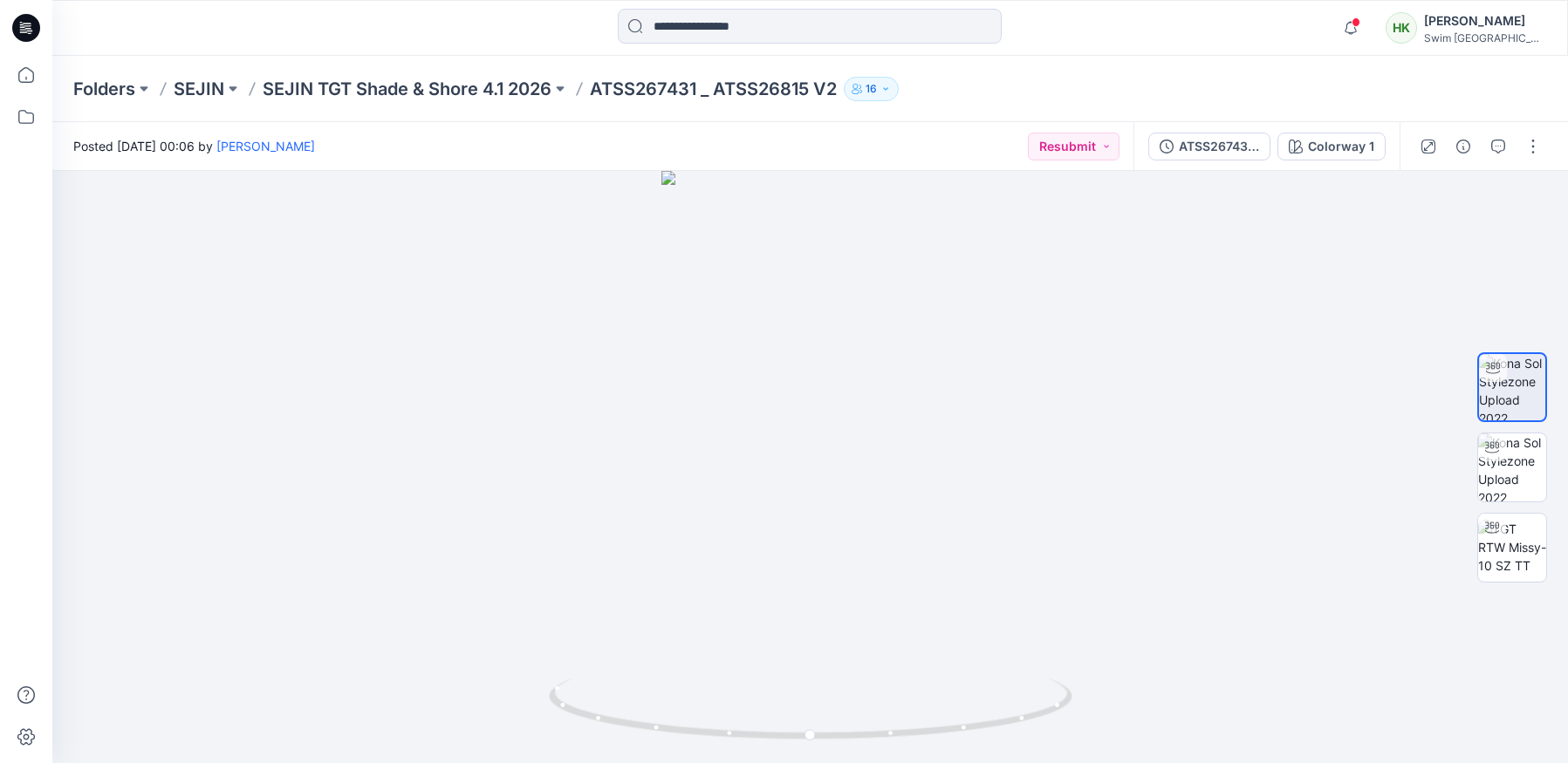
click at [1360, 20] on span at bounding box center [1355, 22] width 9 height 10
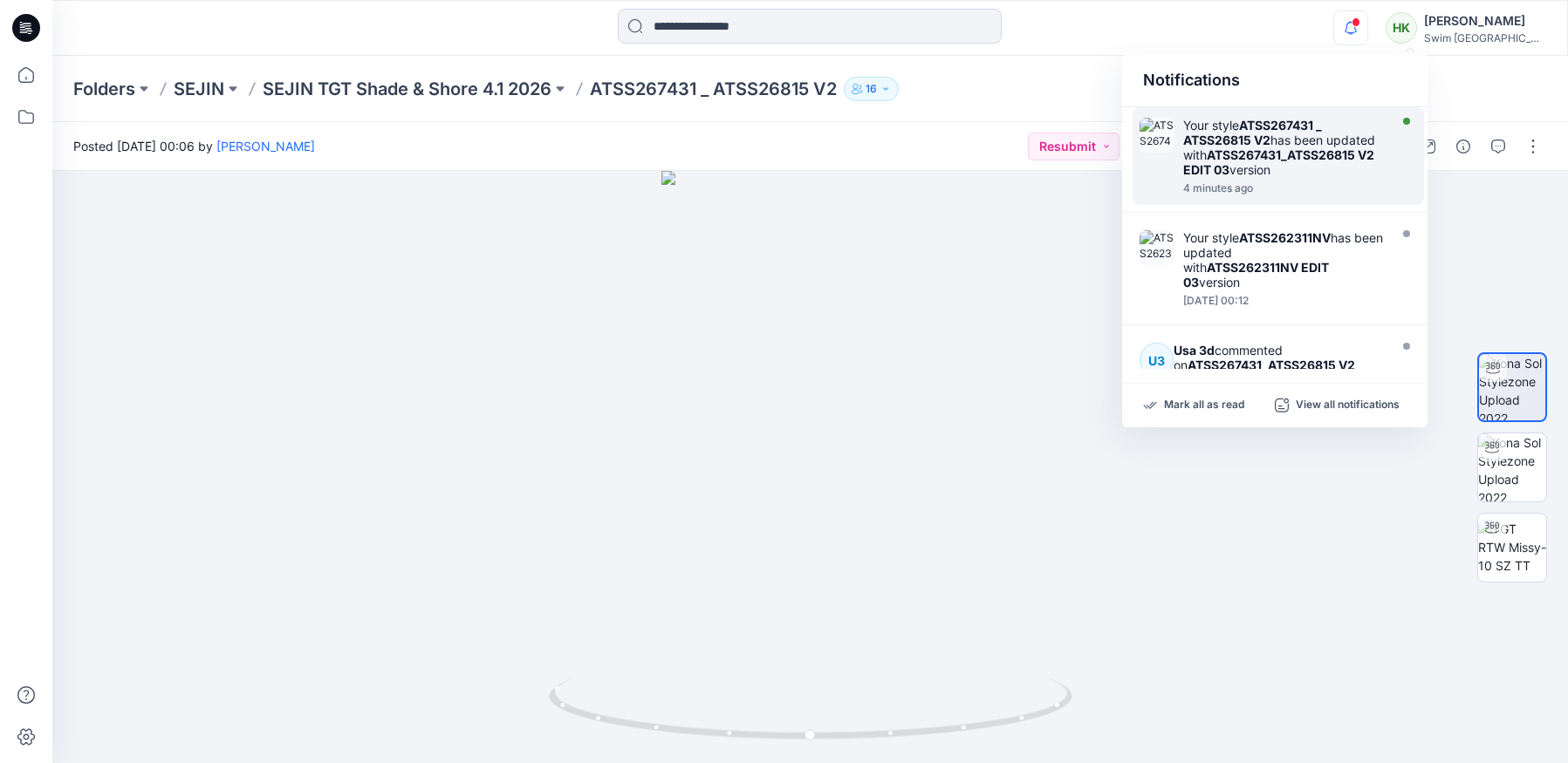
click at [1294, 146] on div "Your style ATSS267431 _ ATSS26815 V2 has been updated with ATSS267431_ATSS26815…" at bounding box center [1283, 147] width 201 height 59
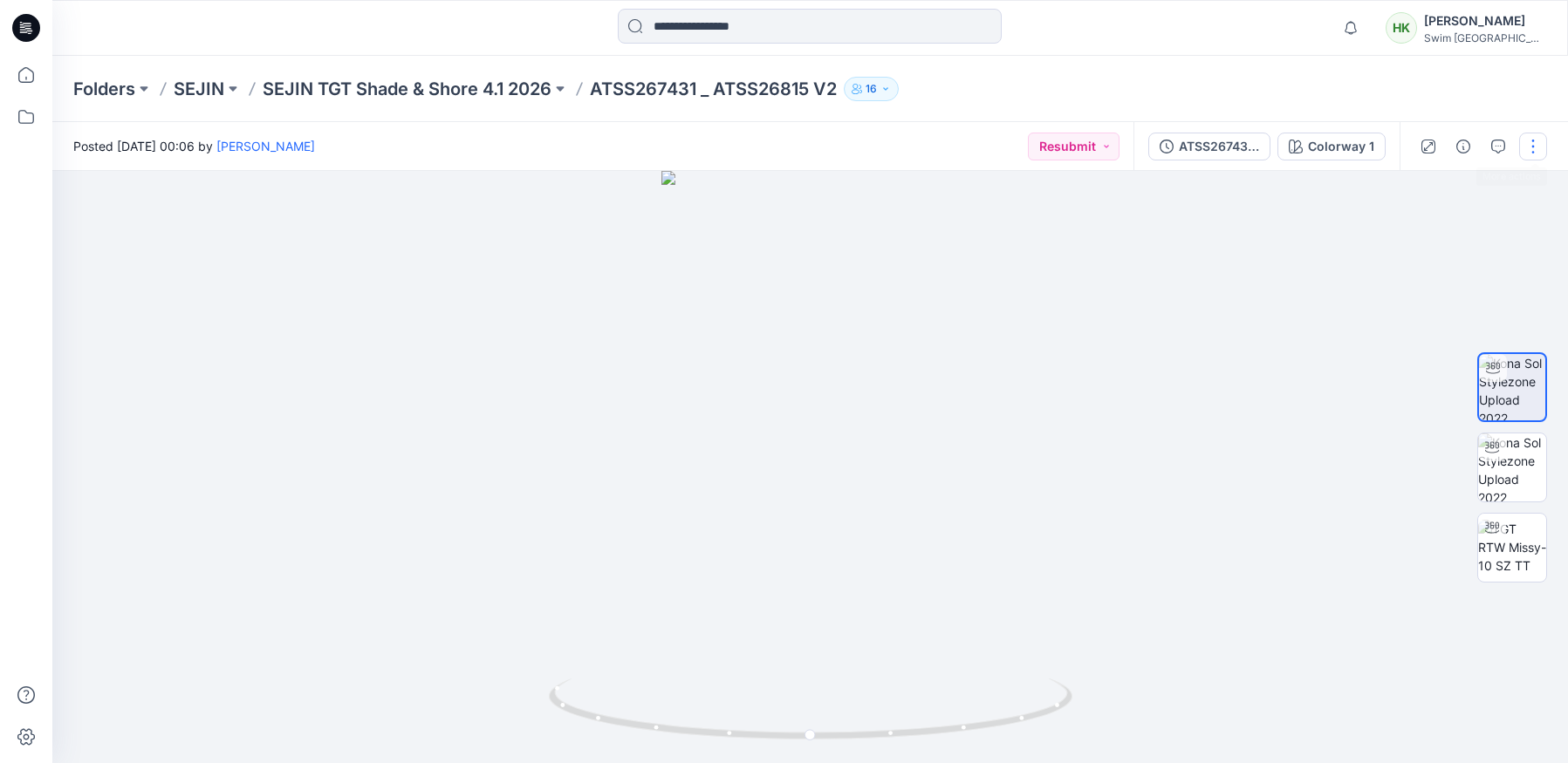
click at [1530, 137] on button "button" at bounding box center [1532, 146] width 28 height 28
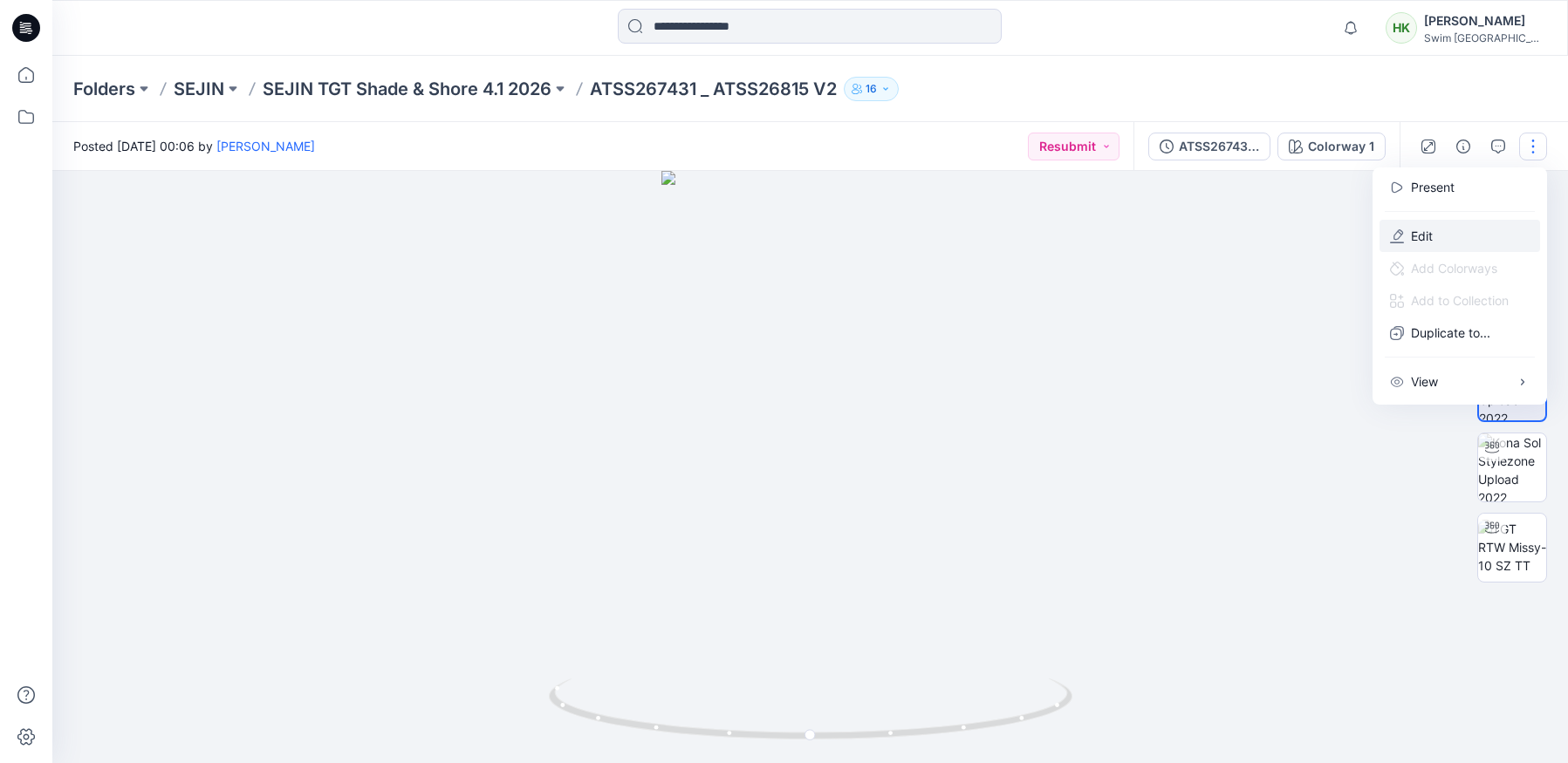
click at [1411, 243] on p "Edit" at bounding box center [1421, 236] width 21 height 18
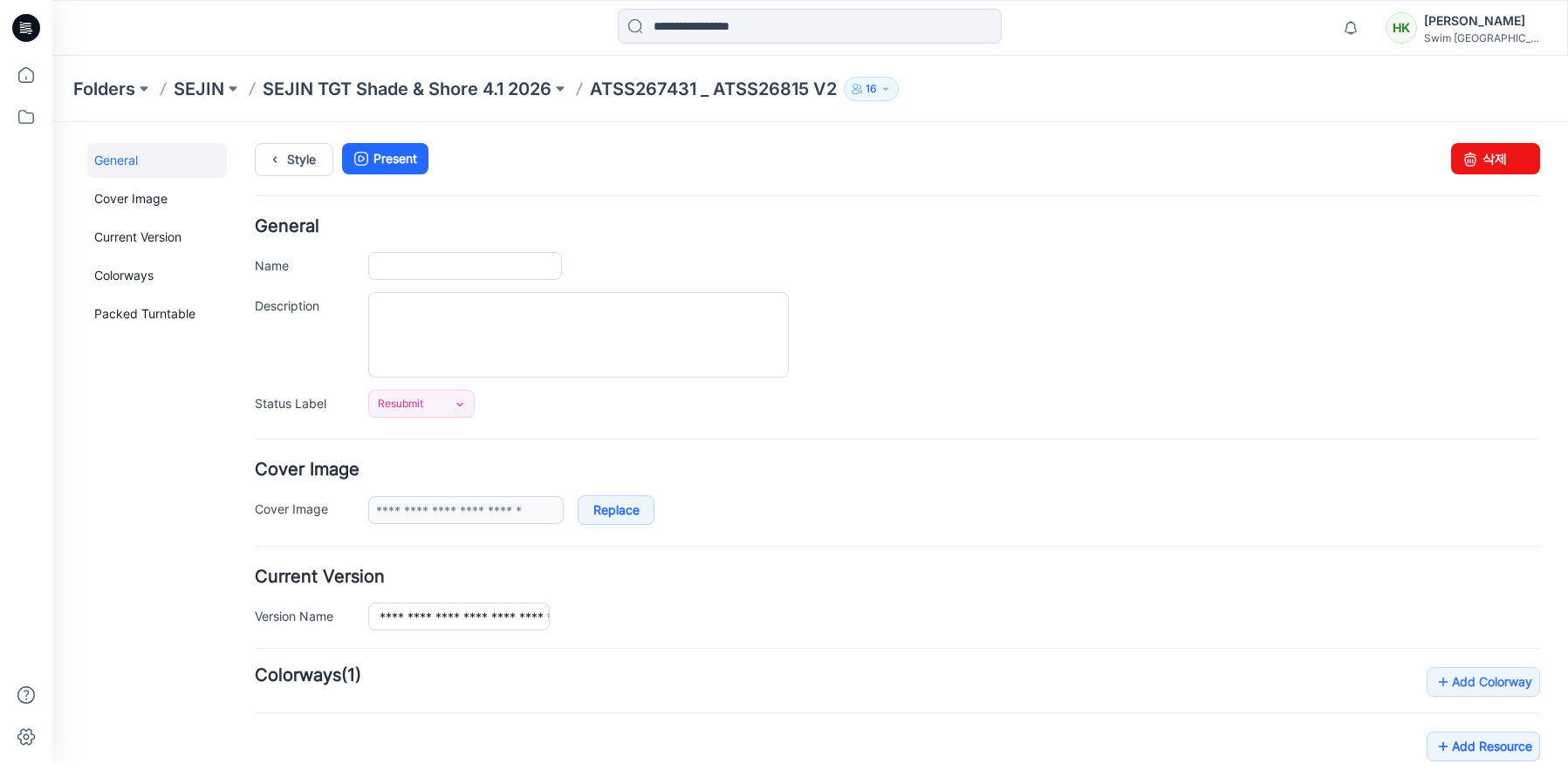
scroll to position [281, 0]
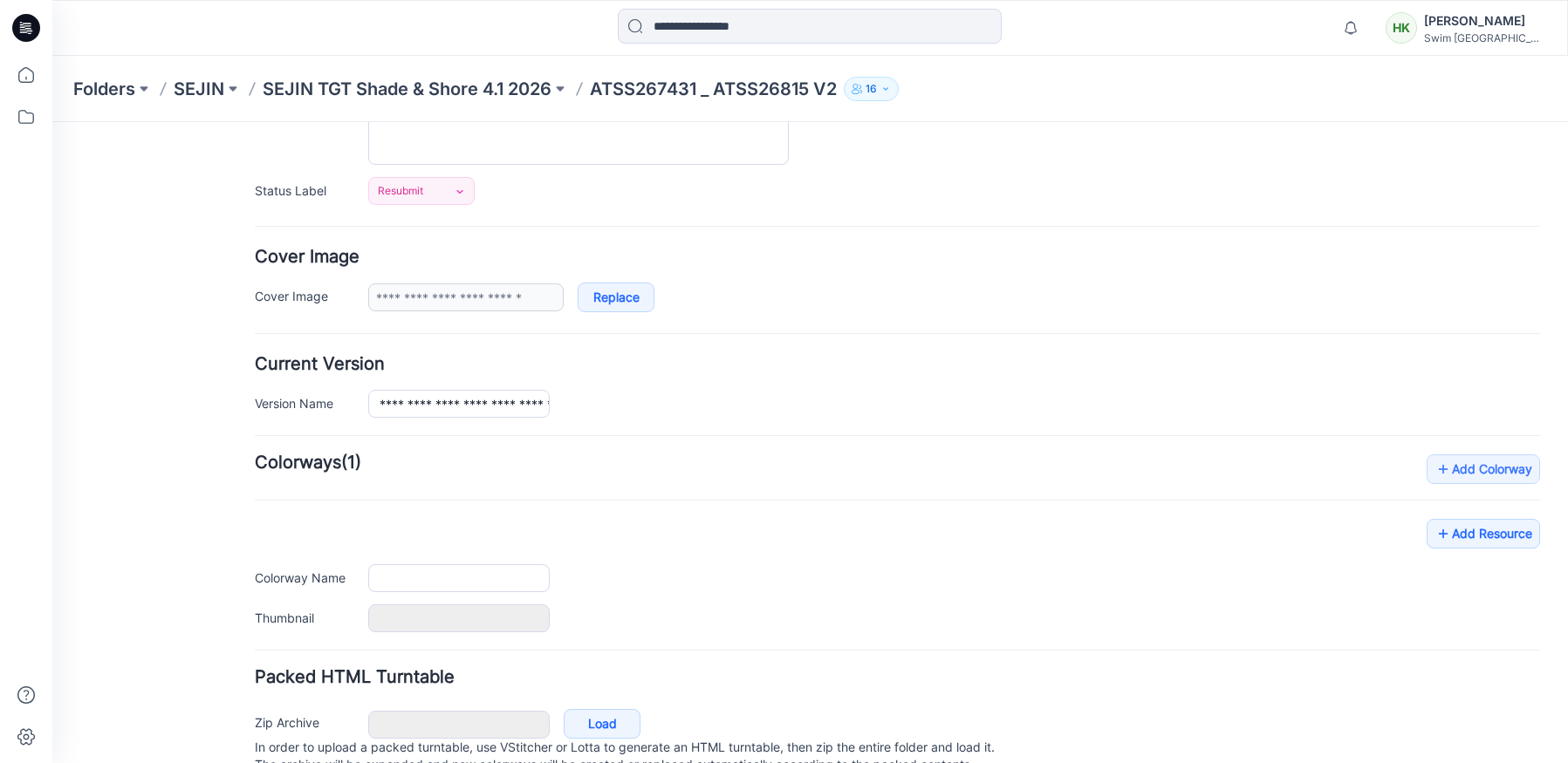
type input "**********"
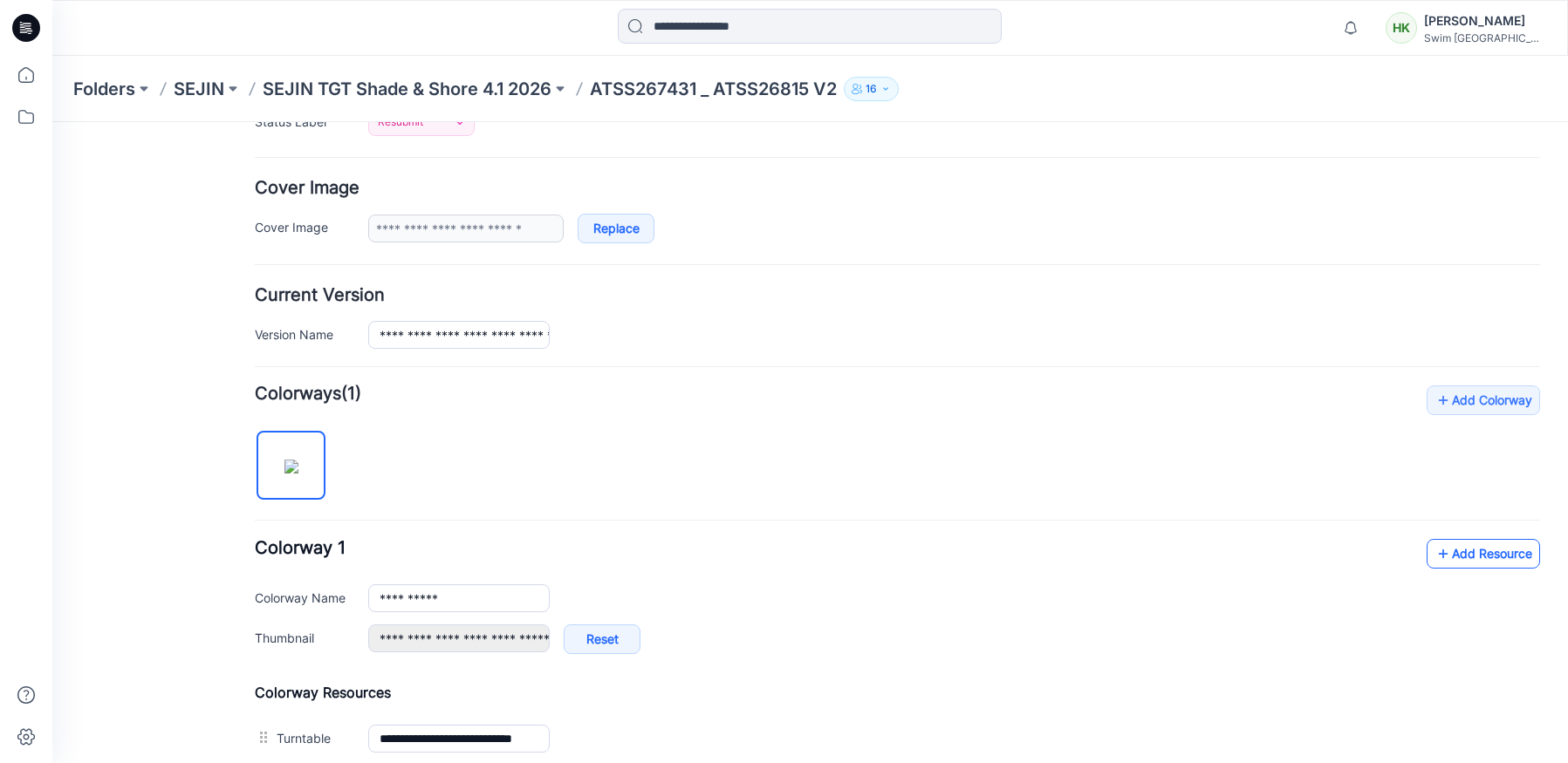
click at [1487, 543] on link "Add Resource" at bounding box center [1482, 554] width 114 height 29
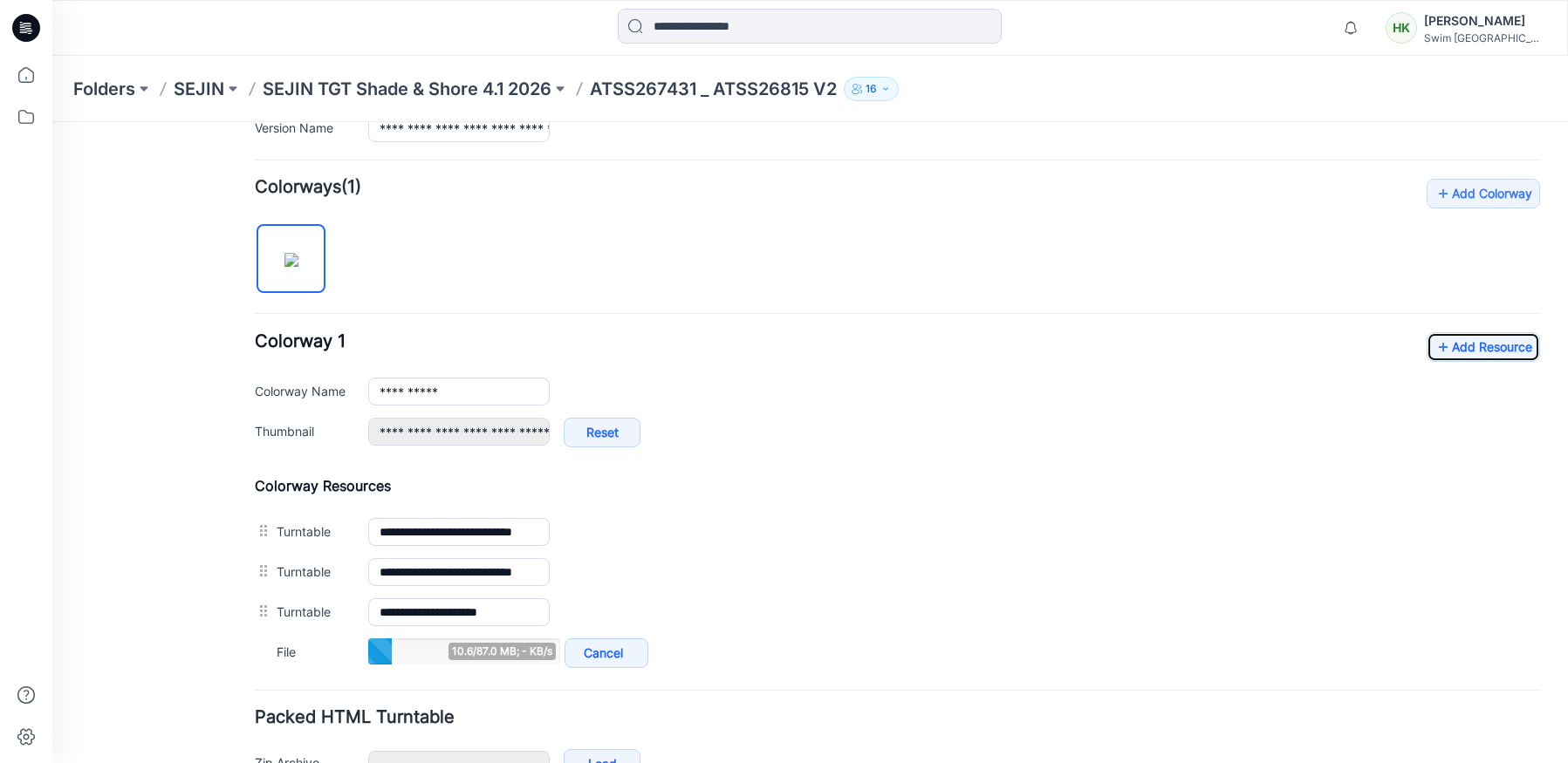
scroll to position [500, 0]
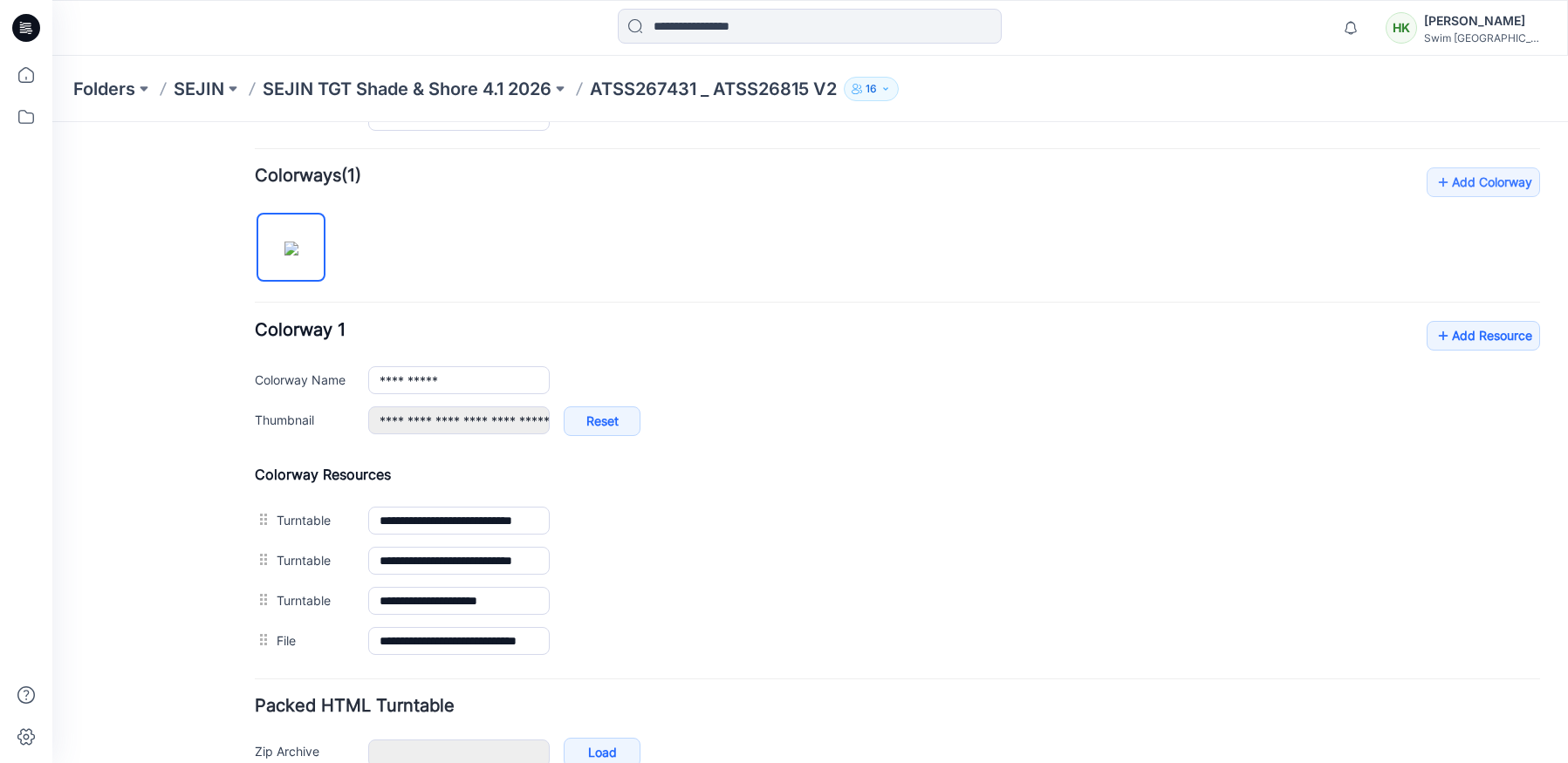
click at [107, 404] on div "General Cover Image Current Version Colorways Packed Turntable" at bounding box center [157, 242] width 139 height 1200
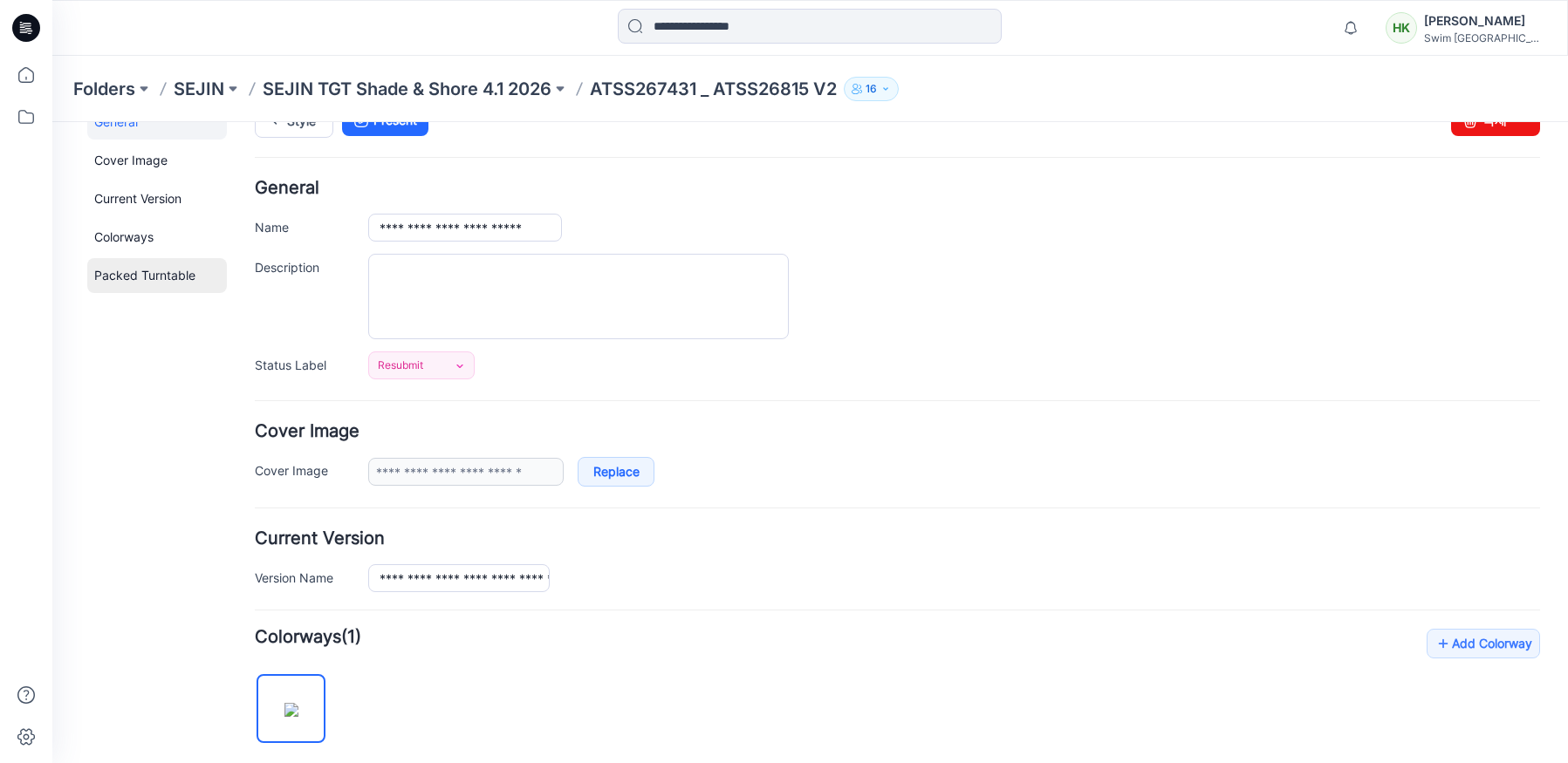
scroll to position [0, 0]
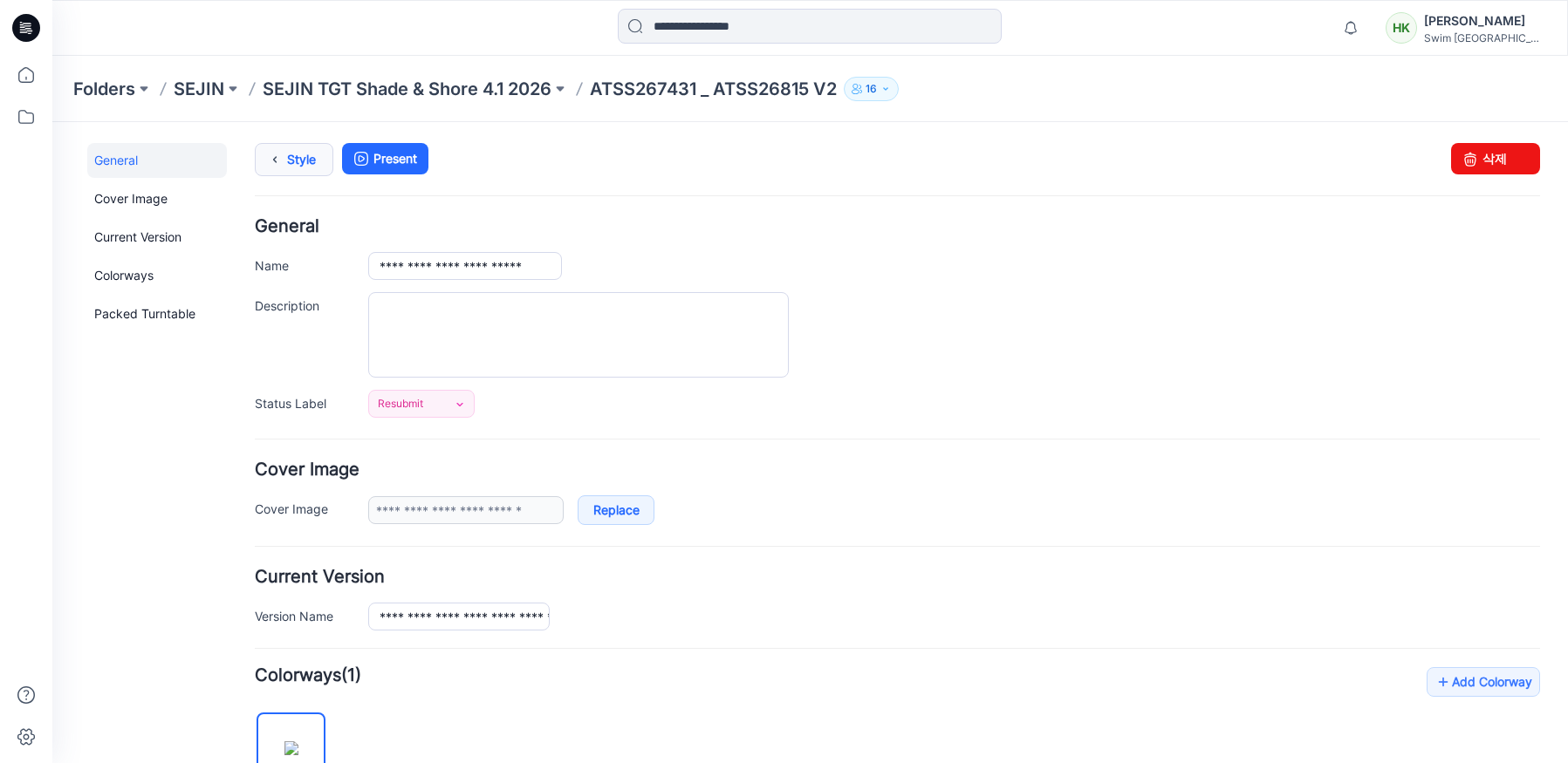
click at [281, 162] on icon at bounding box center [274, 160] width 24 height 31
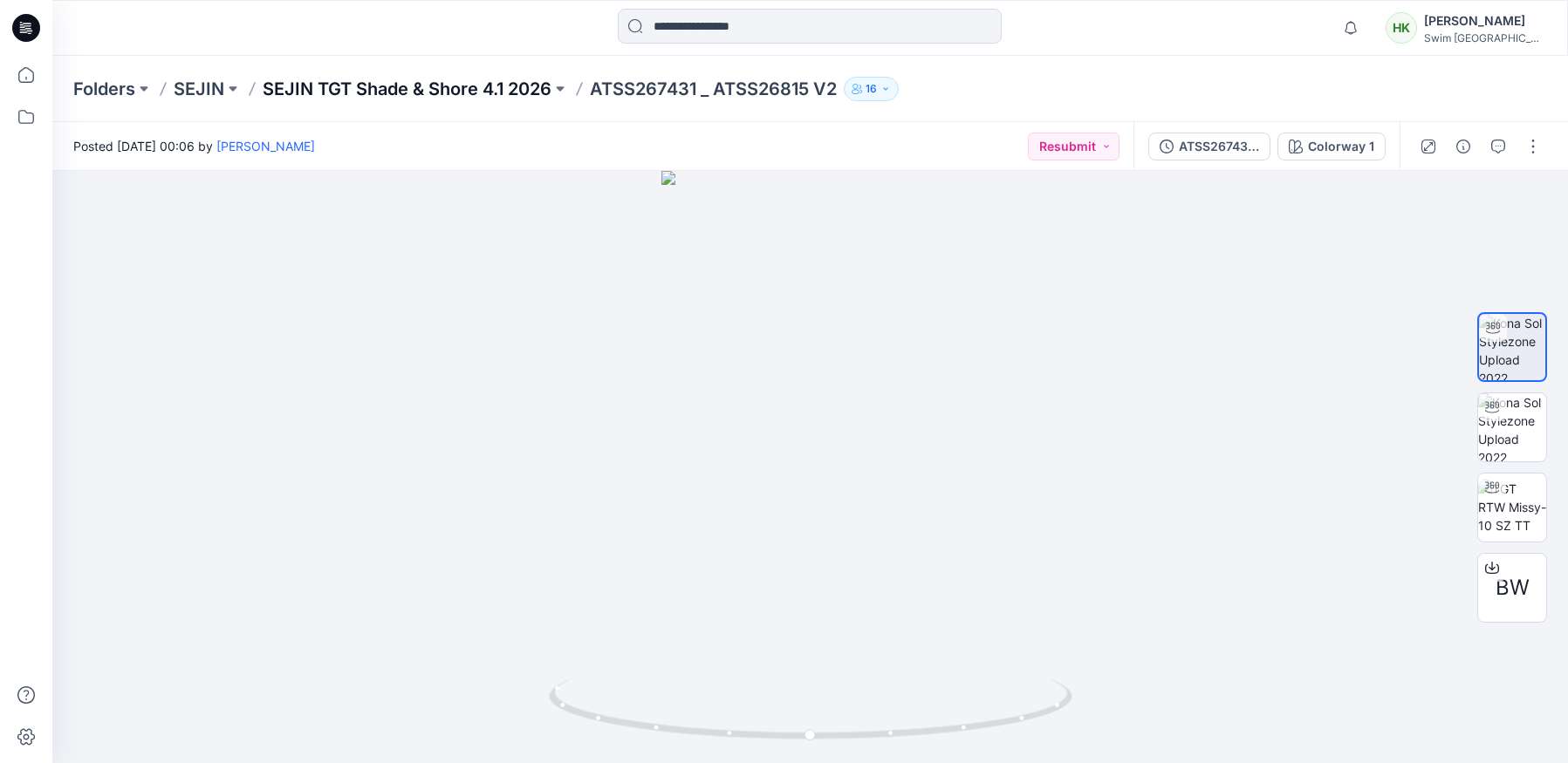
click at [354, 81] on p "SEJIN TGT Shade & Shore 4.1 2026" at bounding box center [407, 89] width 289 height 24
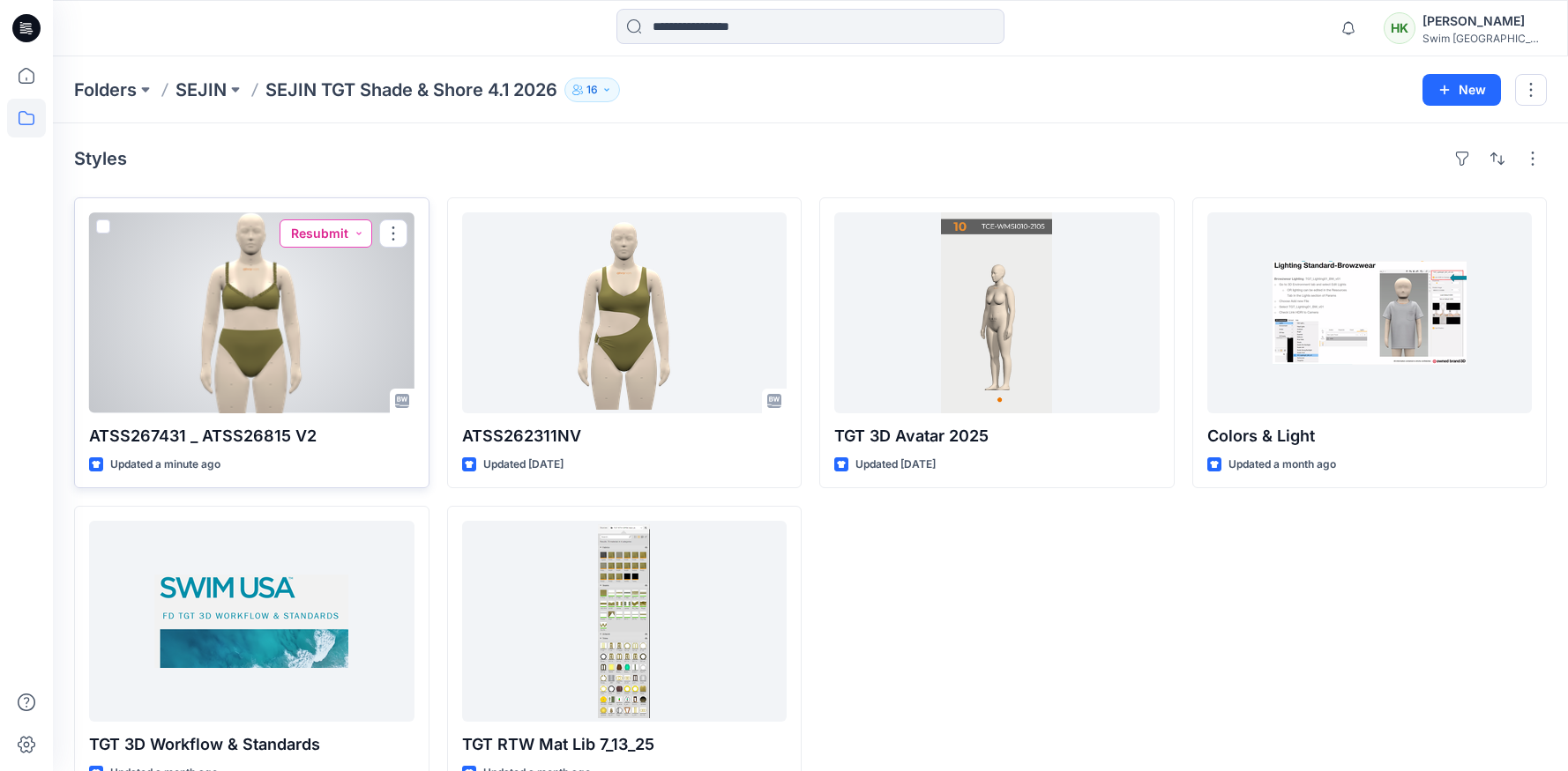
click at [356, 224] on button "Resubmit" at bounding box center [326, 233] width 92 height 29
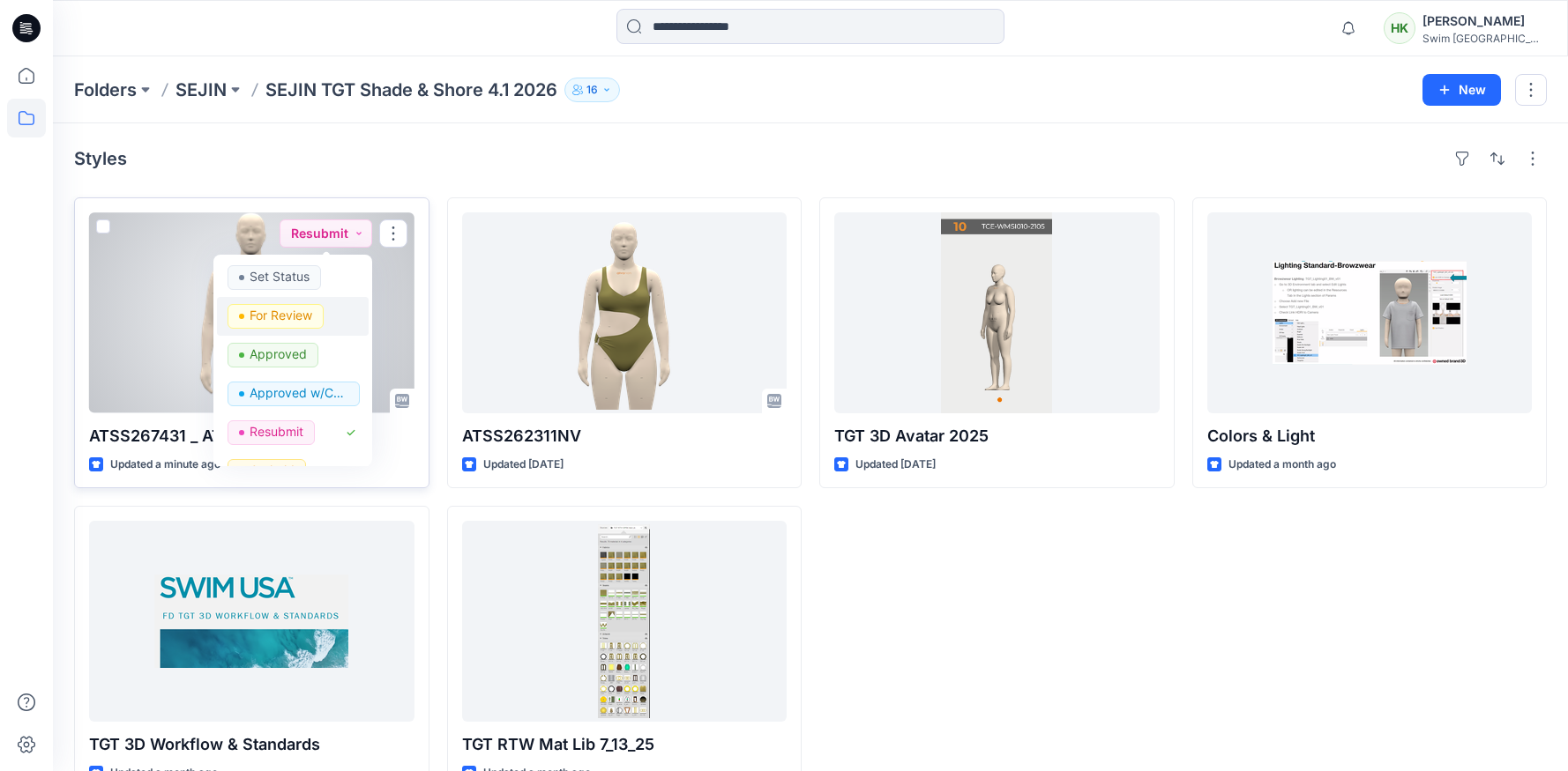
click at [270, 310] on p "For Review" at bounding box center [281, 315] width 63 height 23
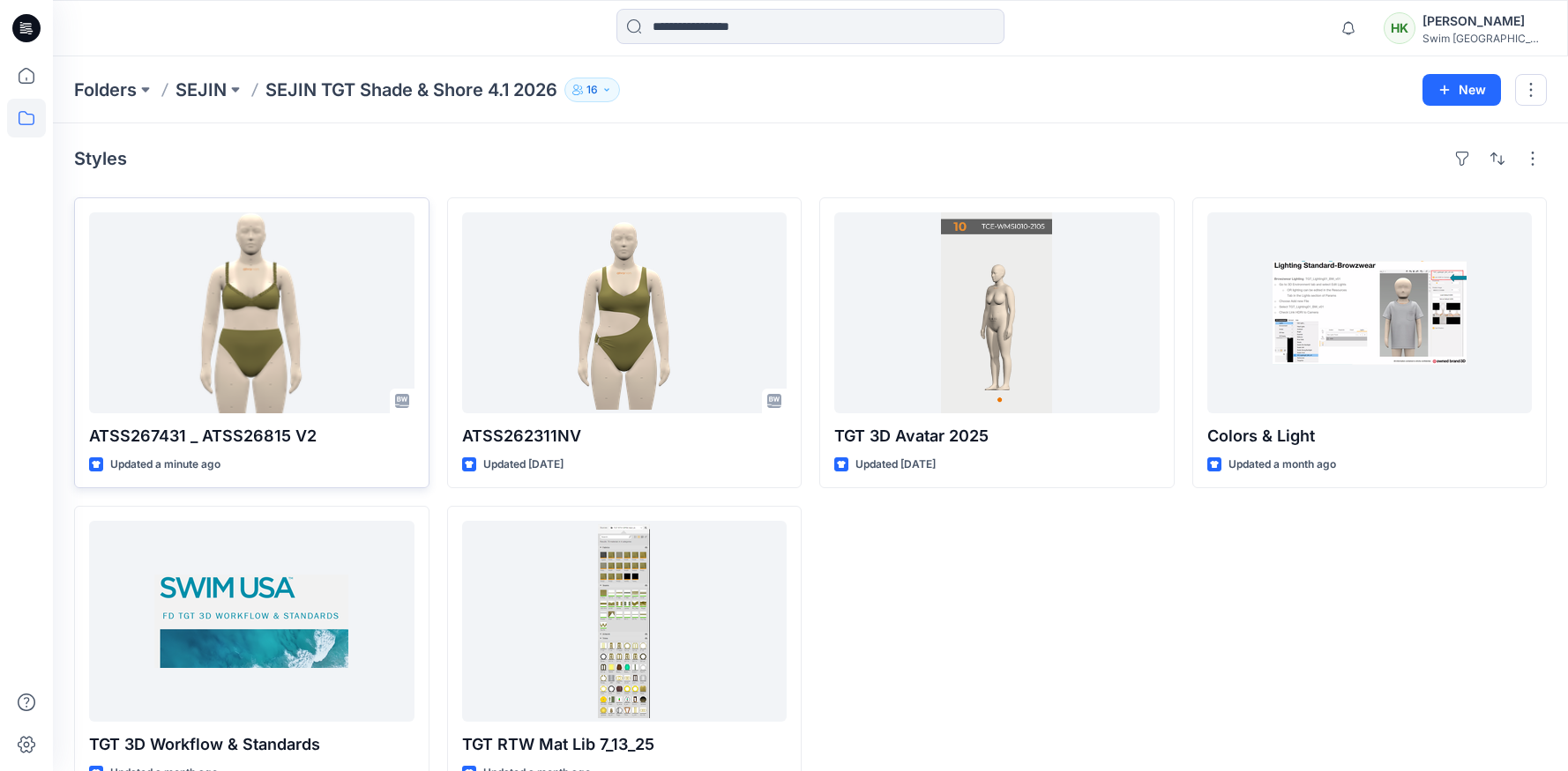
click at [488, 140] on div "Styles ATSS267431 _ ATSS26815 V2 Updated a minute ago TGT 3D Workflow & Standar…" at bounding box center [811, 470] width 1515 height 694
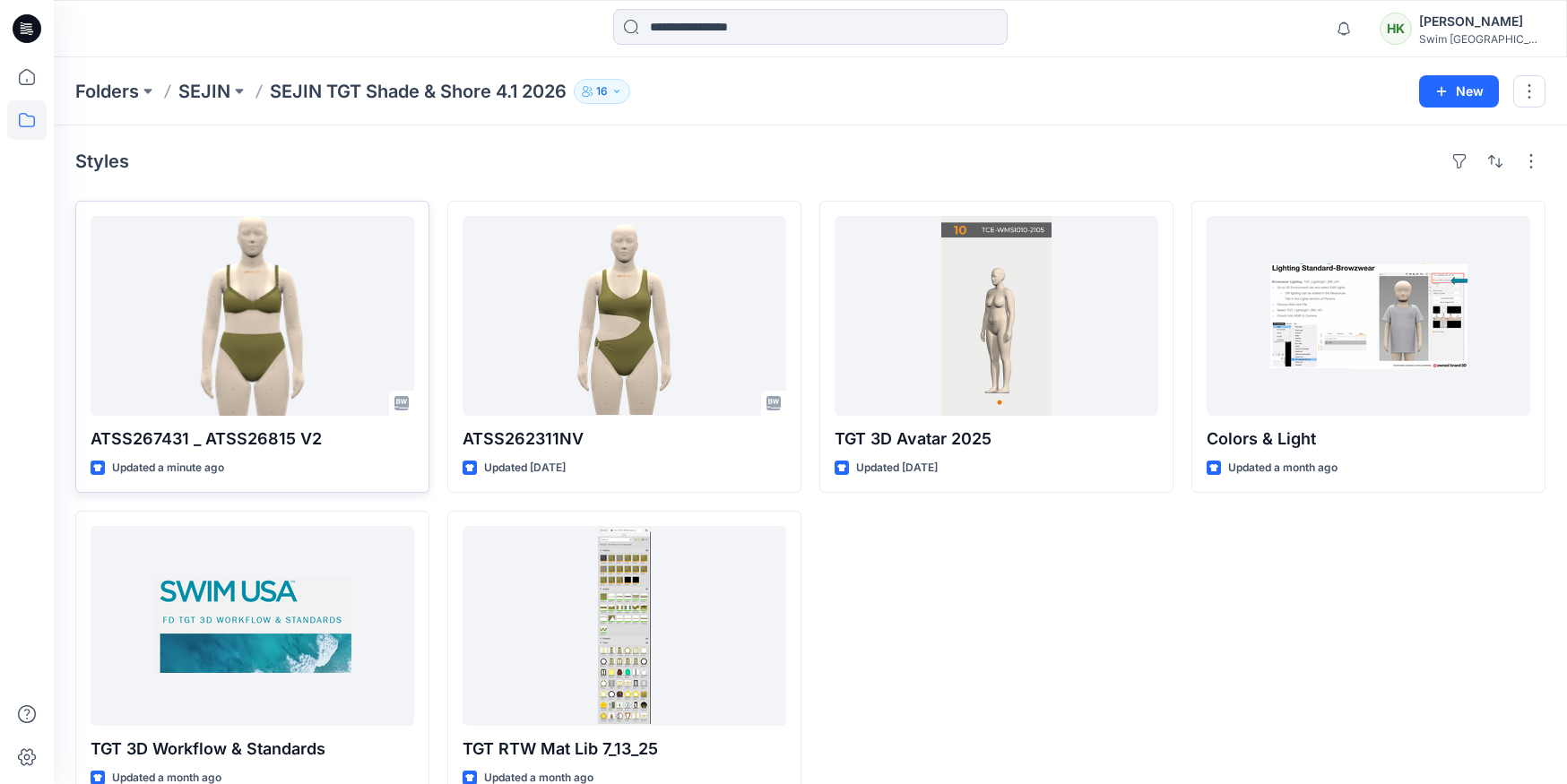
click at [24, 261] on div at bounding box center [26, 420] width 39 height 727
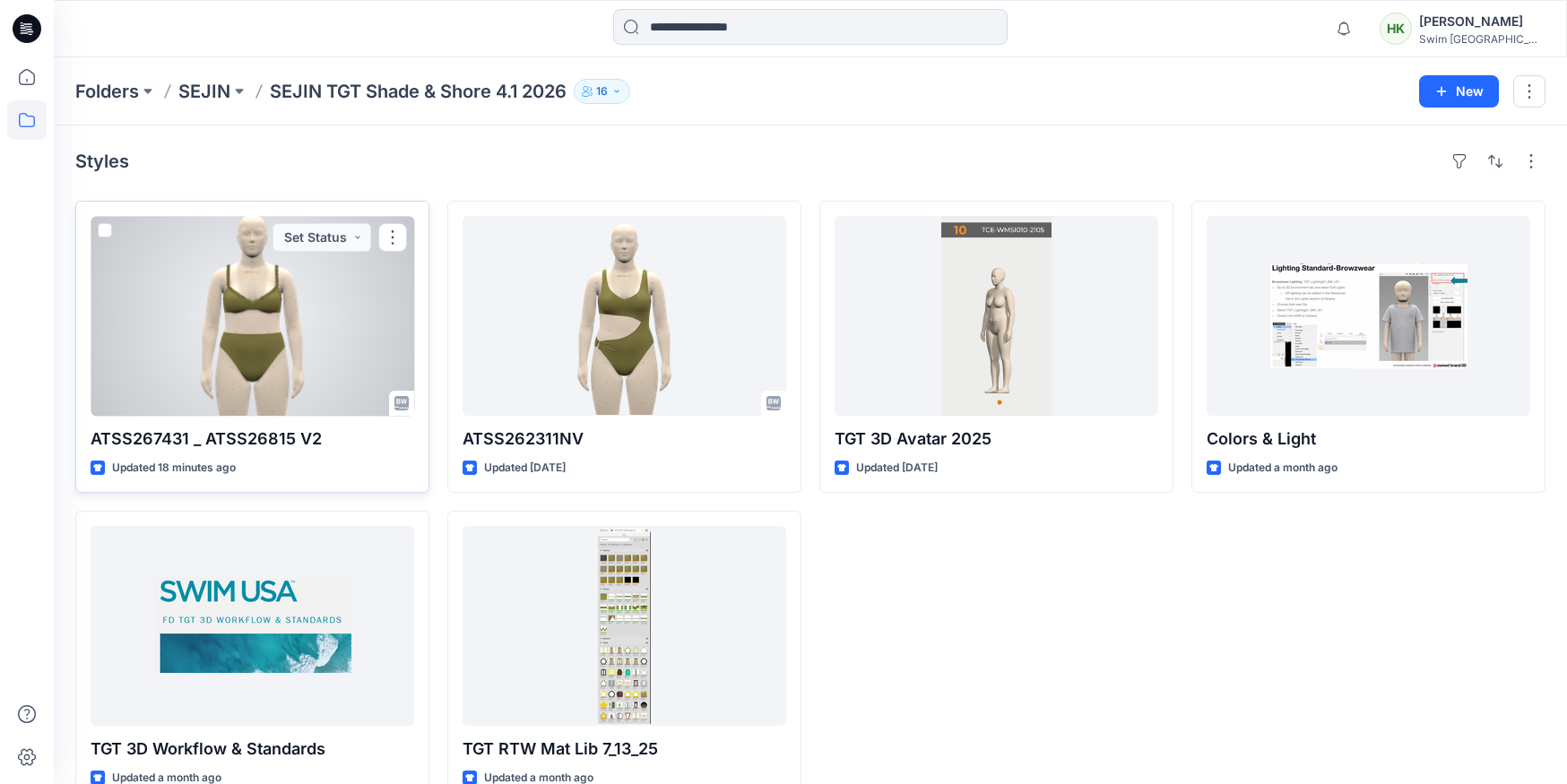
click at [257, 327] on div at bounding box center [253, 316] width 324 height 200
